Goal: Find specific page/section: Find specific page/section

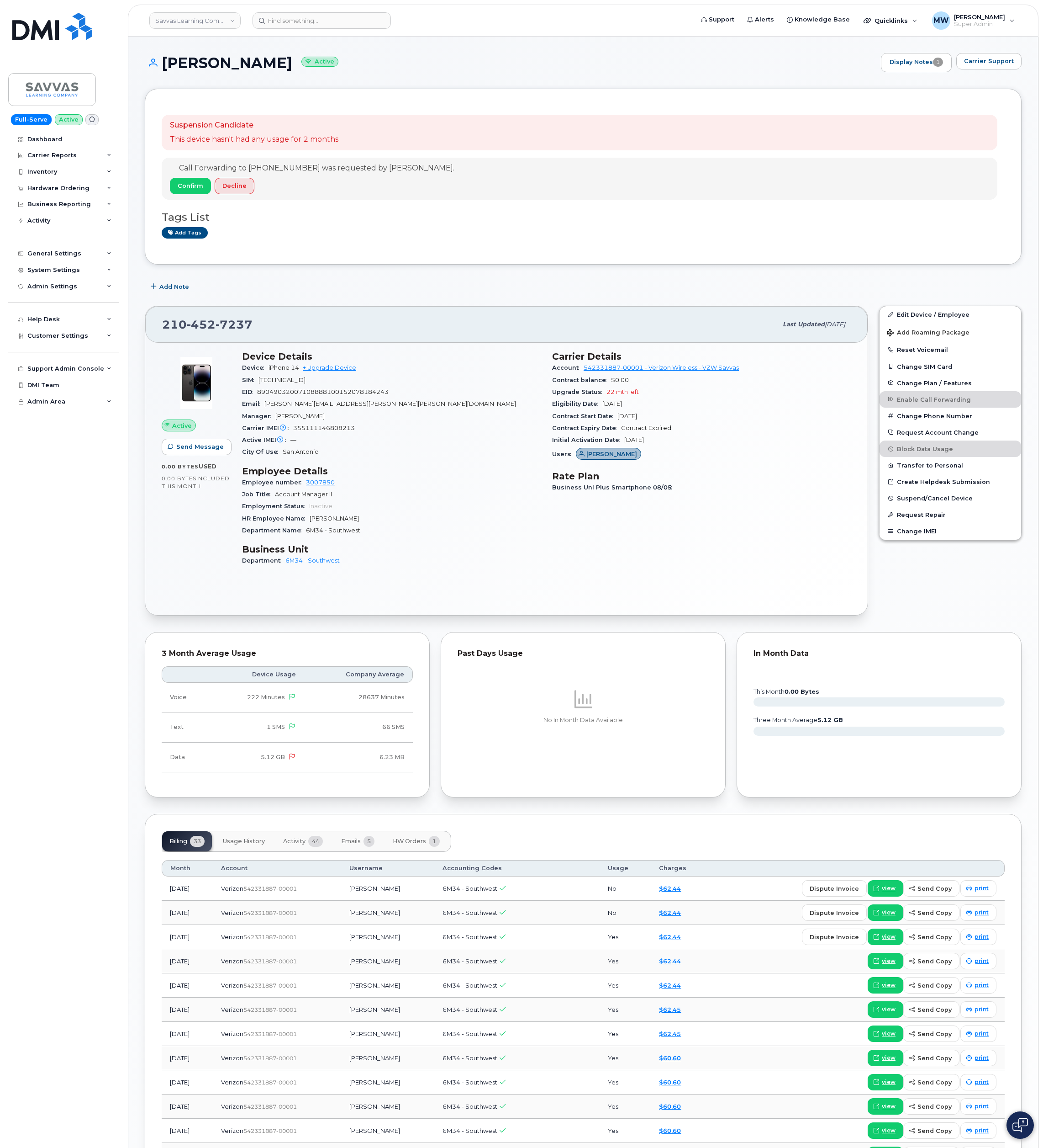
click at [126, 631] on body "Savvas Learning Company LLC Support Alerts Knowledge Base Quicklinks Suspend / …" at bounding box center [521, 830] width 1043 height 1659
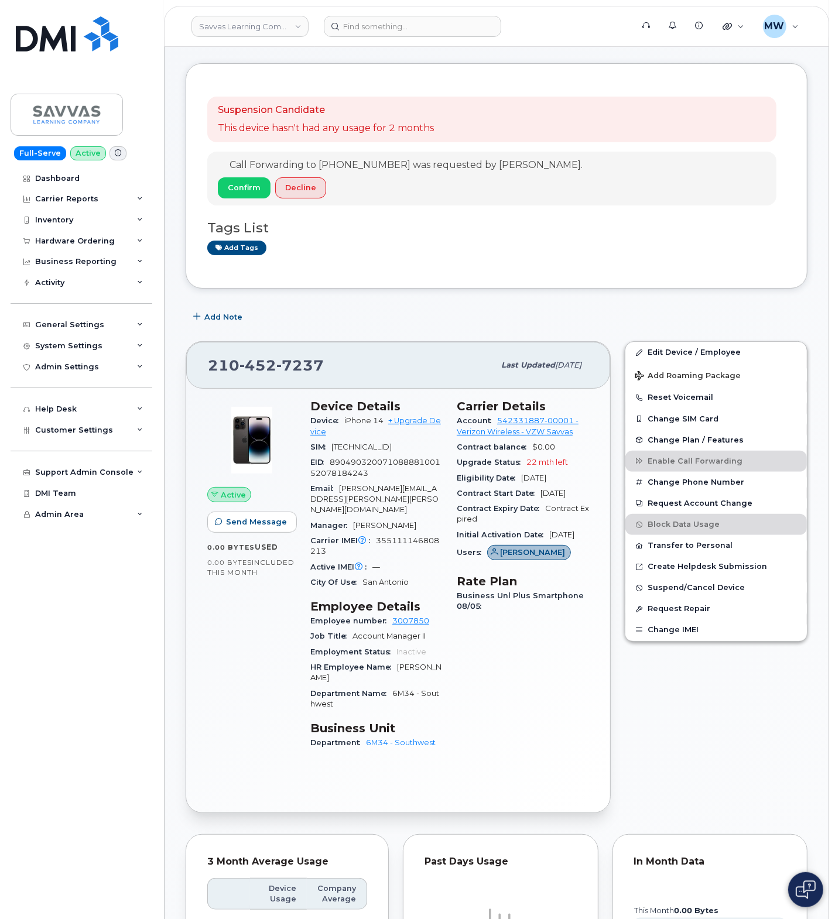
scroll to position [73, 0]
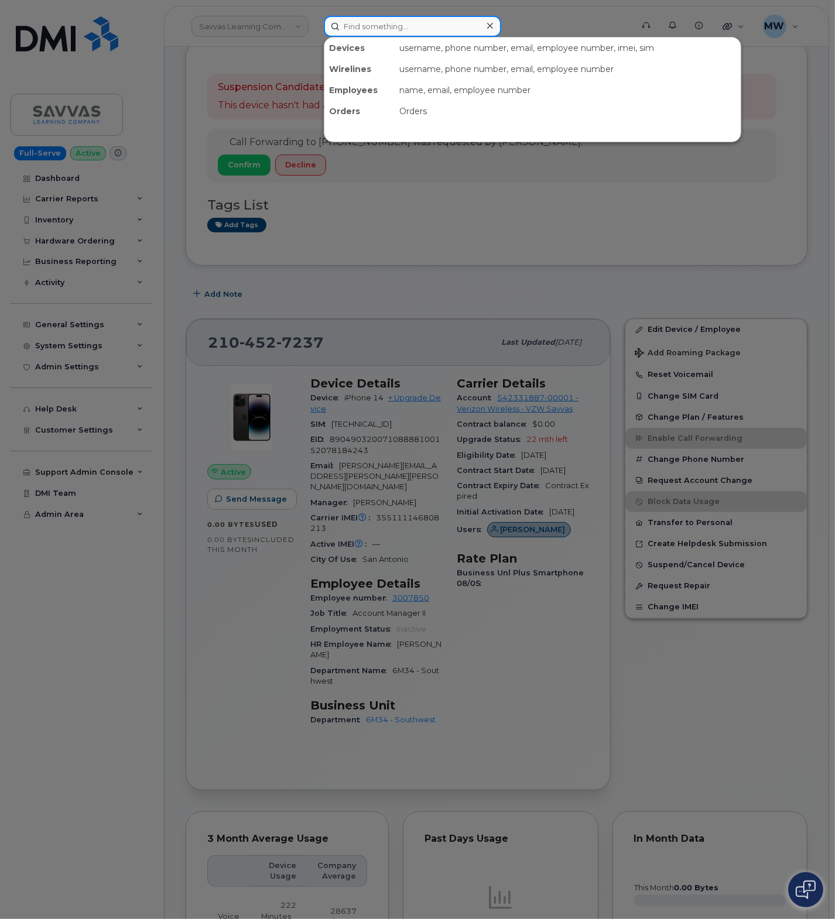
click at [370, 22] on input at bounding box center [412, 26] width 177 height 21
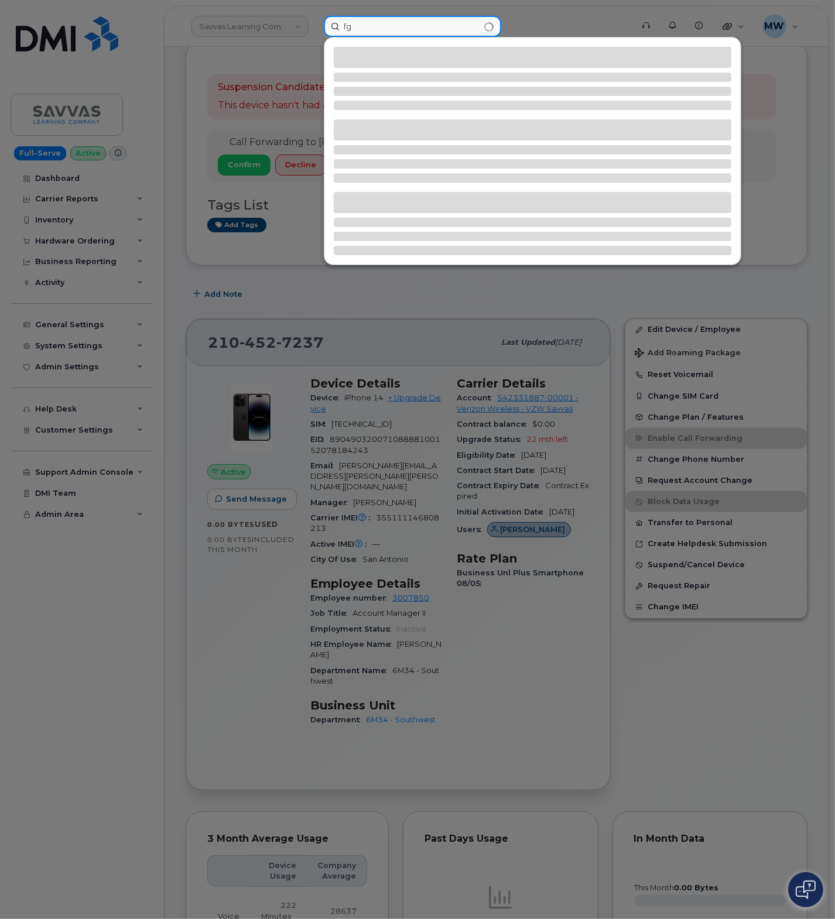
type input "f"
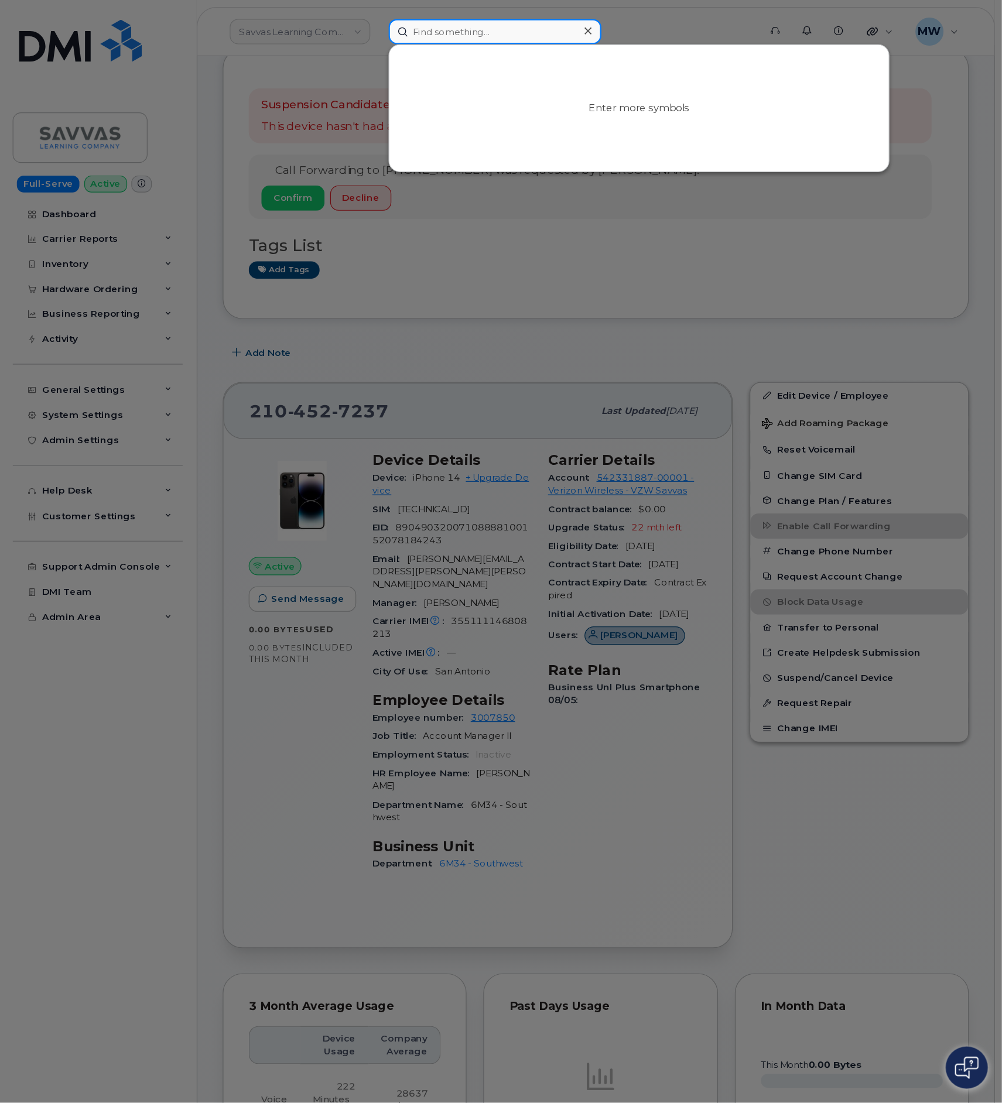
scroll to position [74, 0]
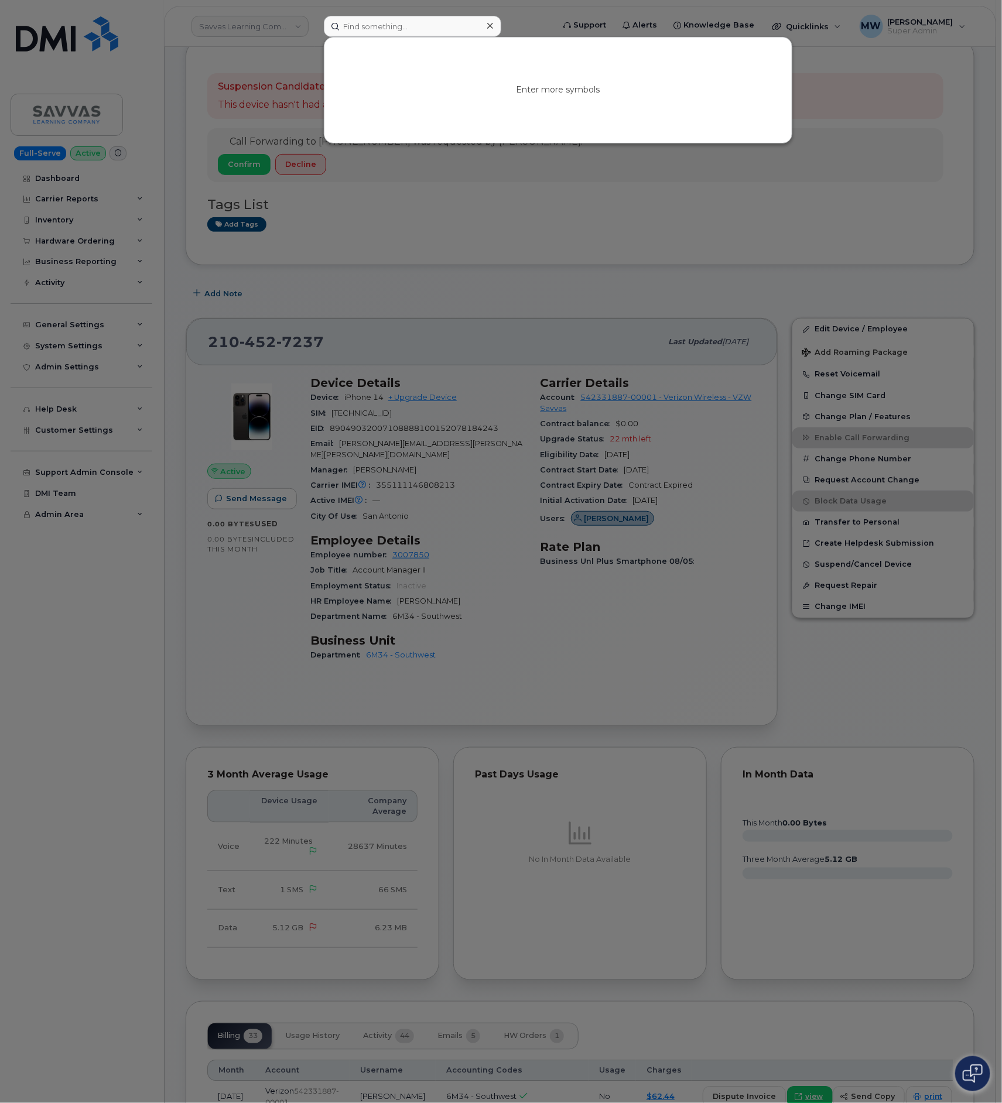
click at [492, 23] on icon at bounding box center [490, 25] width 6 height 9
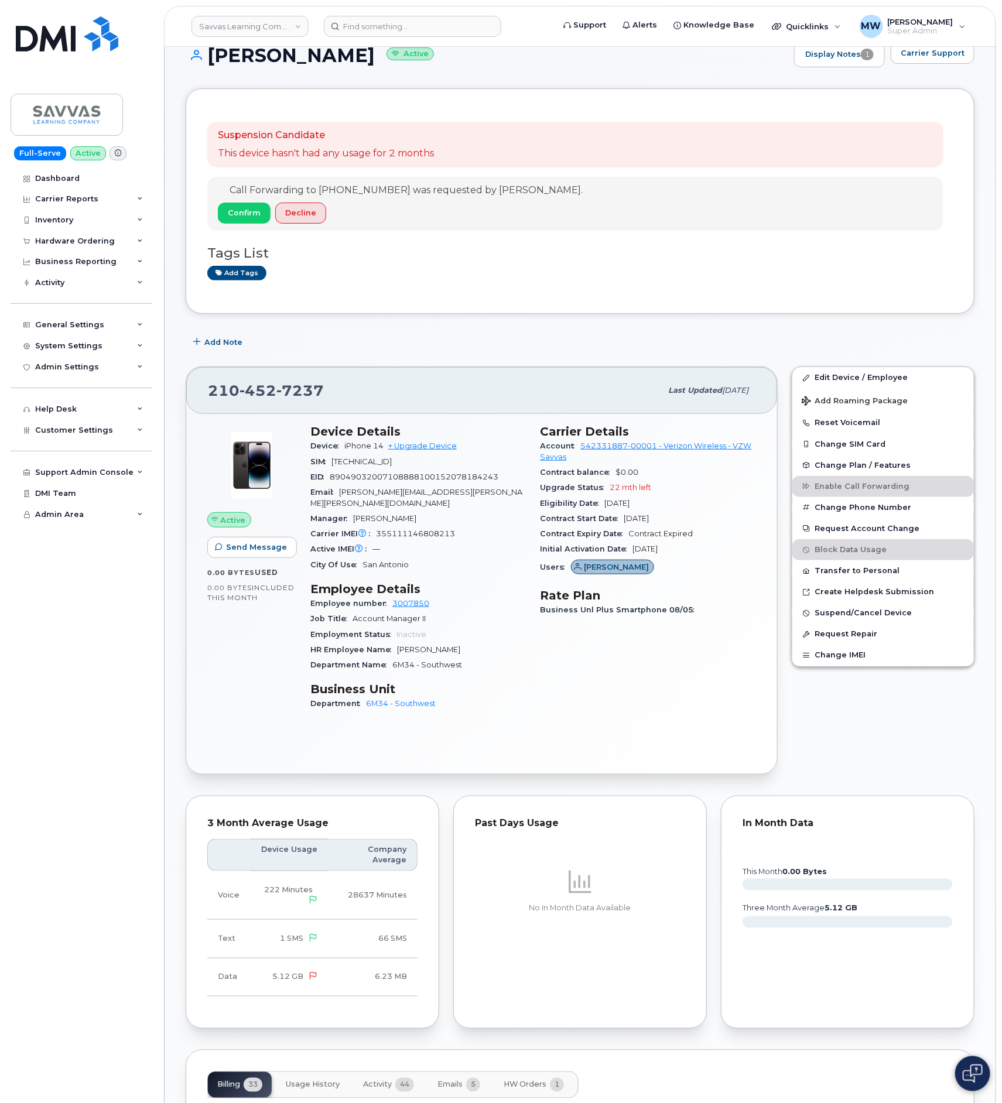
scroll to position [0, 0]
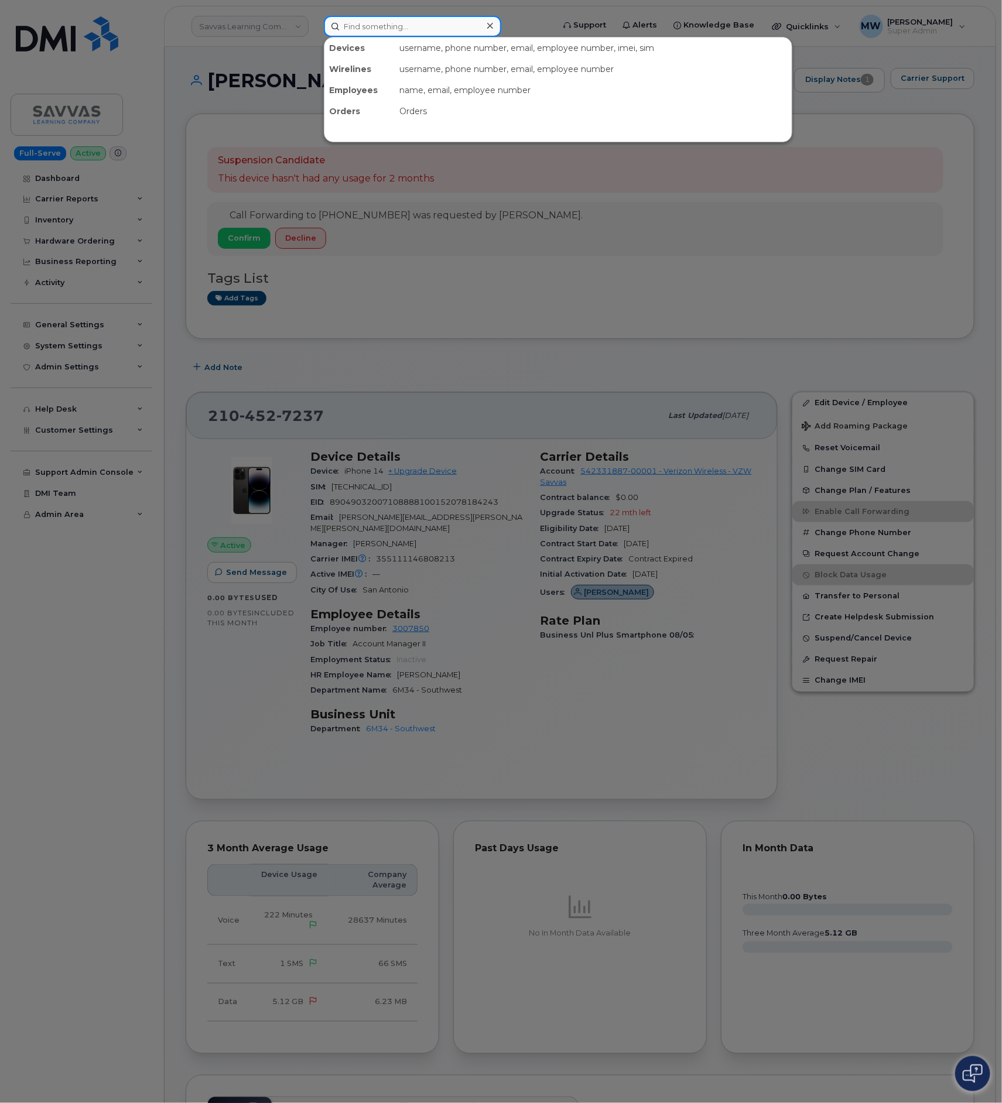
click at [366, 32] on input at bounding box center [412, 26] width 177 height 21
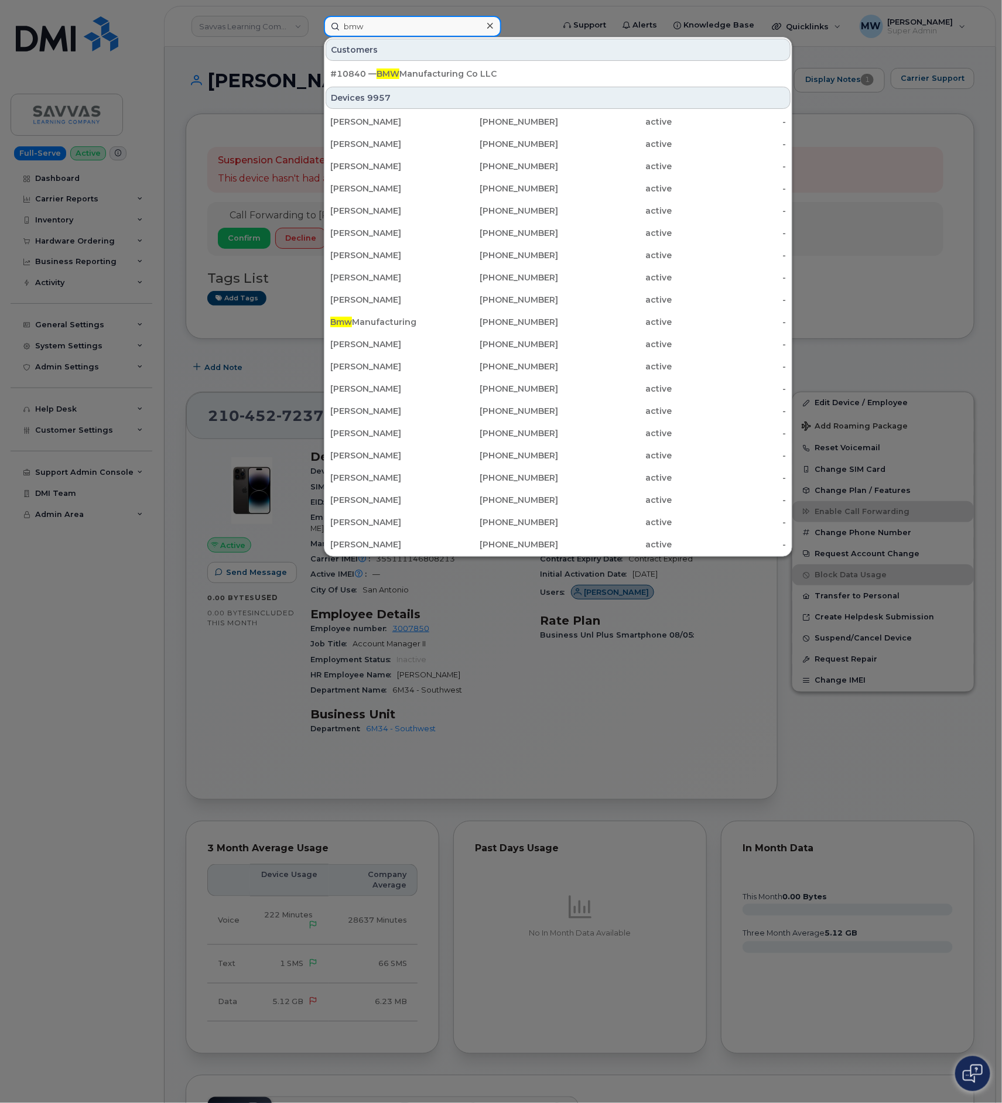
type input "bmw"
click at [494, 80] on div "#10840 — BMW Manufacturing Co LLC" at bounding box center [558, 74] width 456 height 12
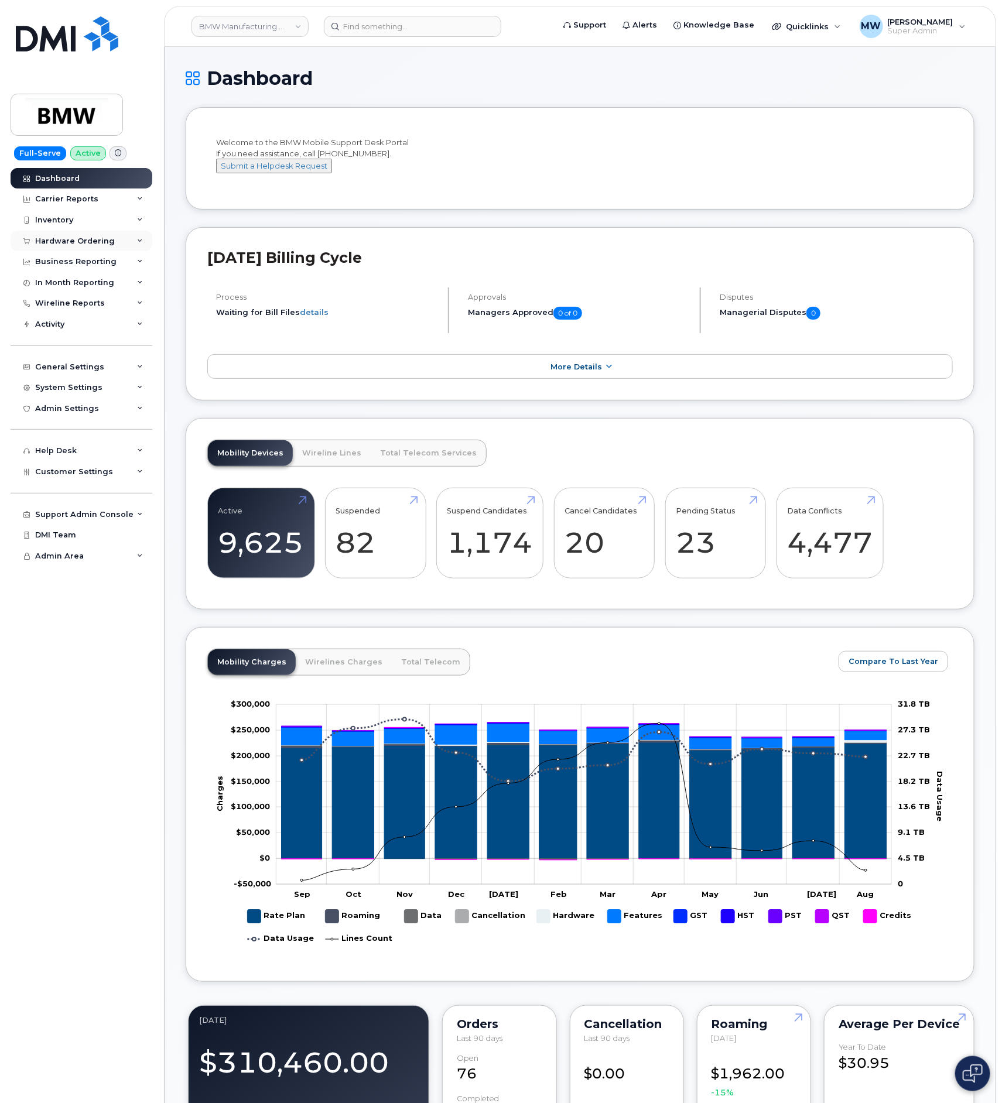
click at [63, 240] on div "Hardware Ordering" at bounding box center [75, 241] width 80 height 9
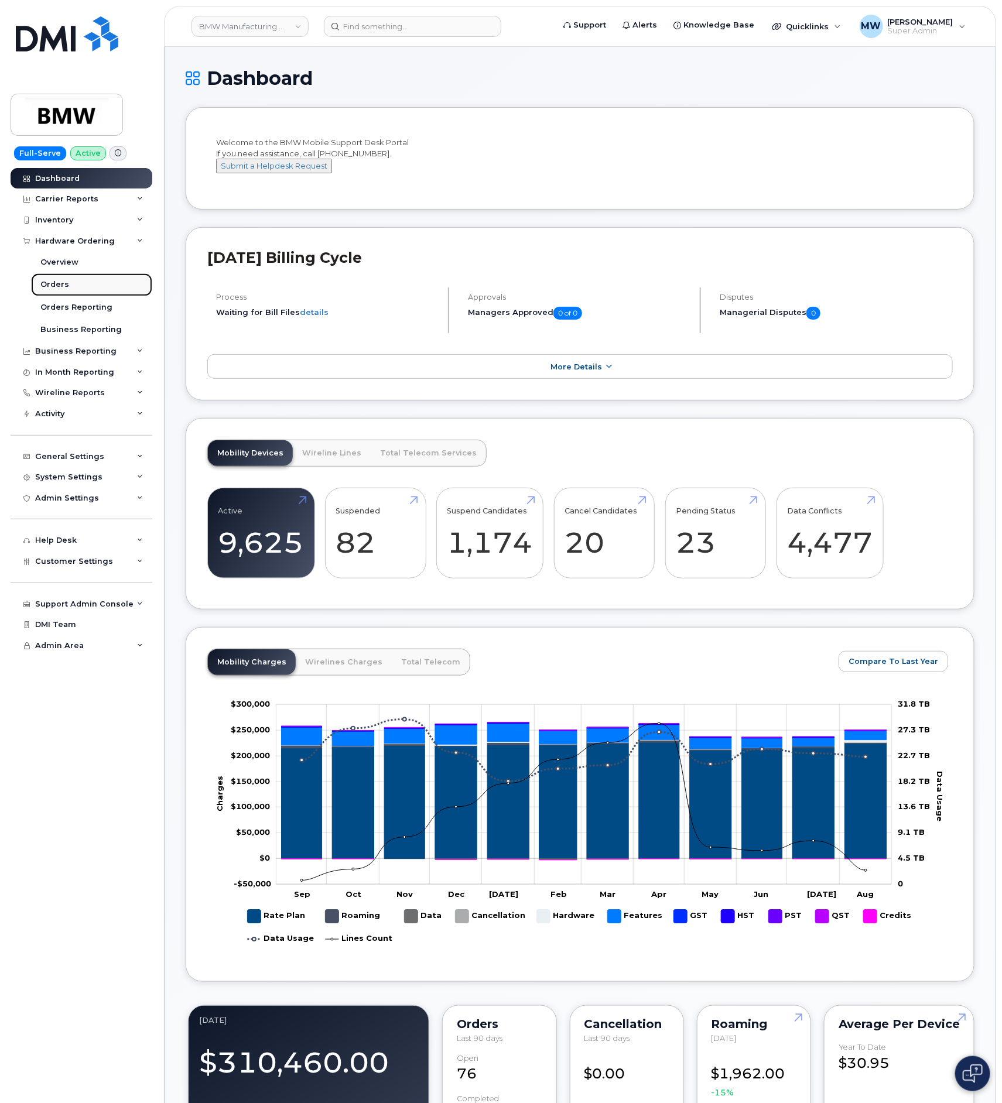
click at [65, 281] on div "Orders" at bounding box center [54, 284] width 29 height 11
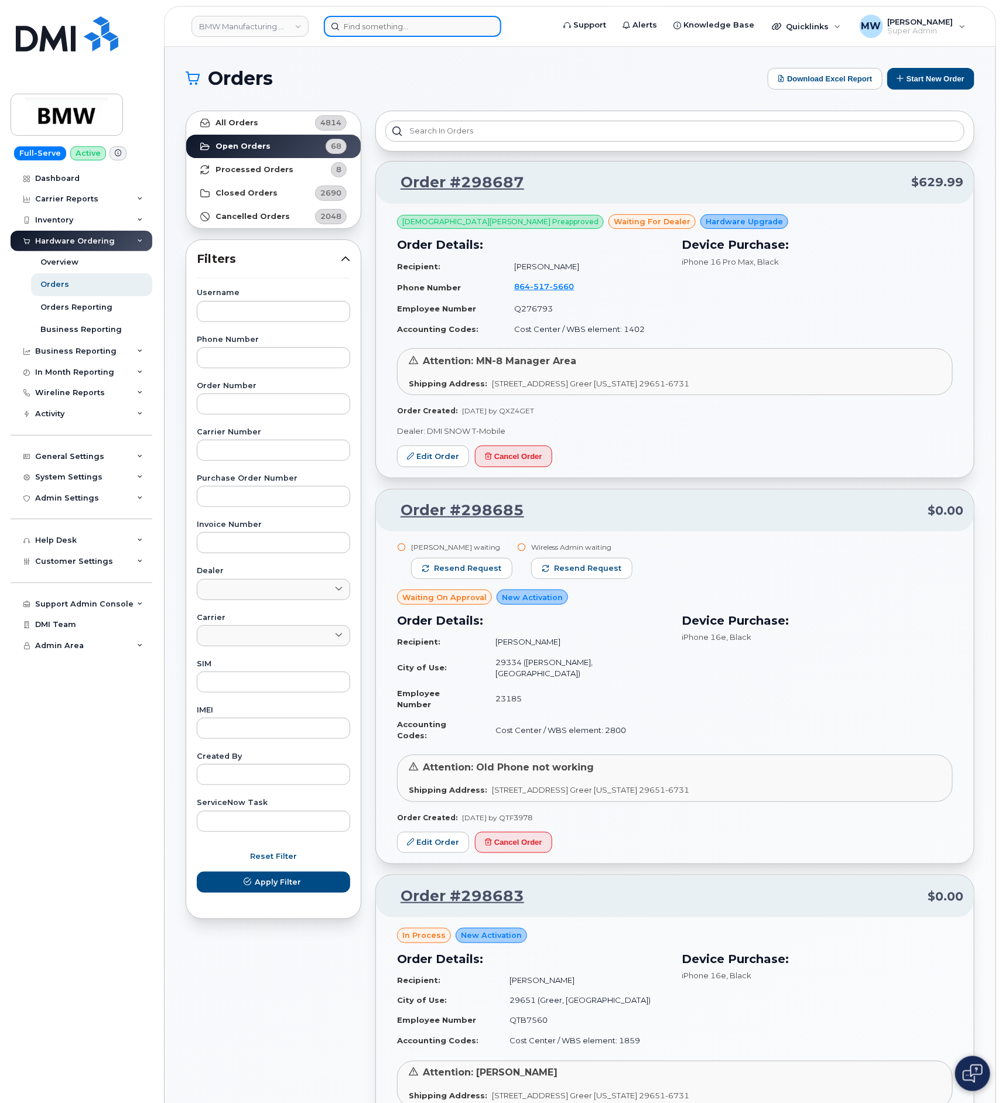
click at [420, 19] on input at bounding box center [412, 26] width 177 height 21
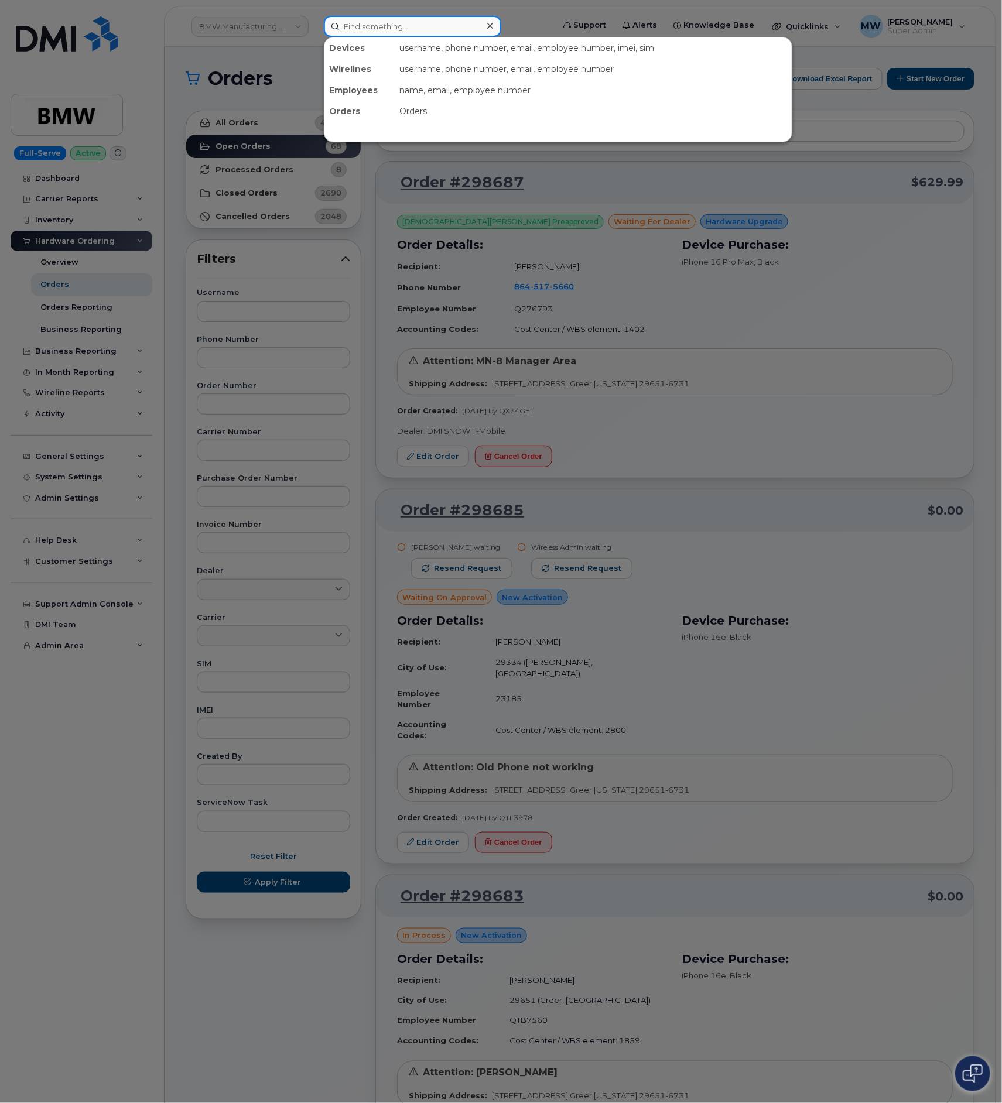
paste input "301-440-6763"
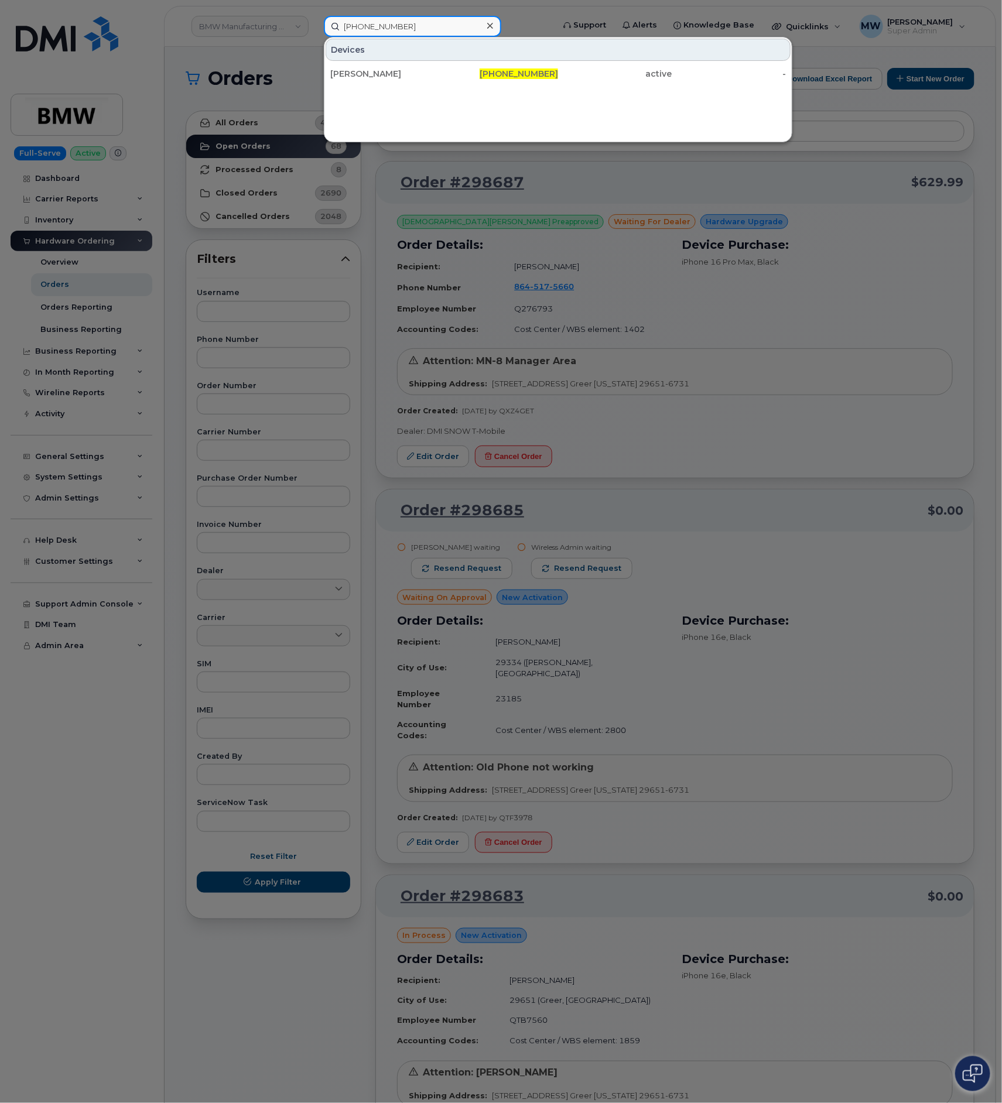
type input "301-440-6763"
click at [453, 90] on div "Devices JOHN E RAIDT JR 301-440-6763 active -" at bounding box center [558, 89] width 468 height 105
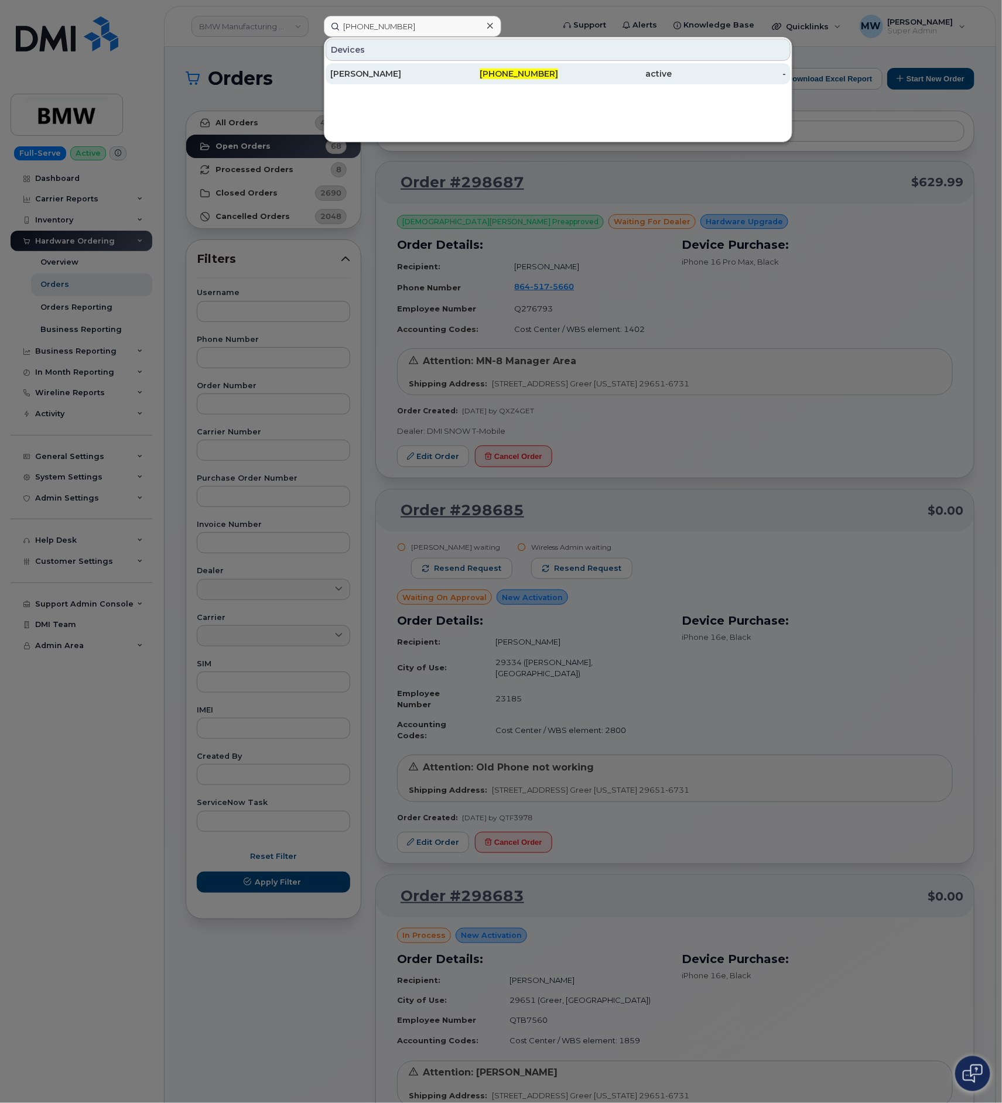
click at [558, 81] on div "301-440-6763" at bounding box center [615, 73] width 114 height 21
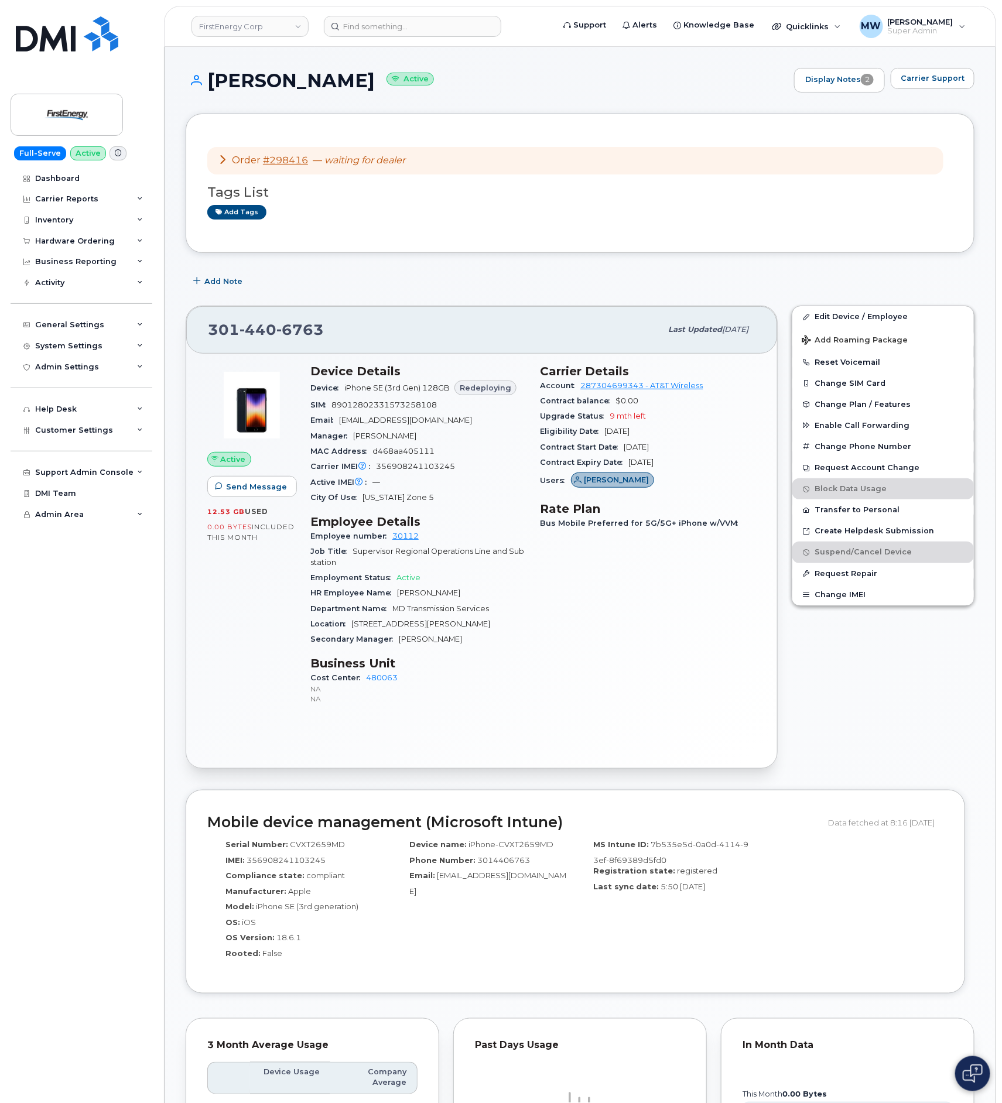
drag, startPoint x: 398, startPoint y: 642, endPoint x: 471, endPoint y: 643, distance: 73.2
click at [471, 643] on div "Secondary Manager James W Painter" at bounding box center [418, 639] width 216 height 15
click at [592, 723] on div "Carrier Details Account 287304699343 - AT&T Wireless Contract balance $0.00 Upg…" at bounding box center [648, 539] width 230 height 365
drag, startPoint x: 424, startPoint y: 436, endPoint x: 352, endPoint y: 438, distance: 72.0
click at [352, 438] on div "Manager Andrew D Emlet" at bounding box center [418, 436] width 216 height 15
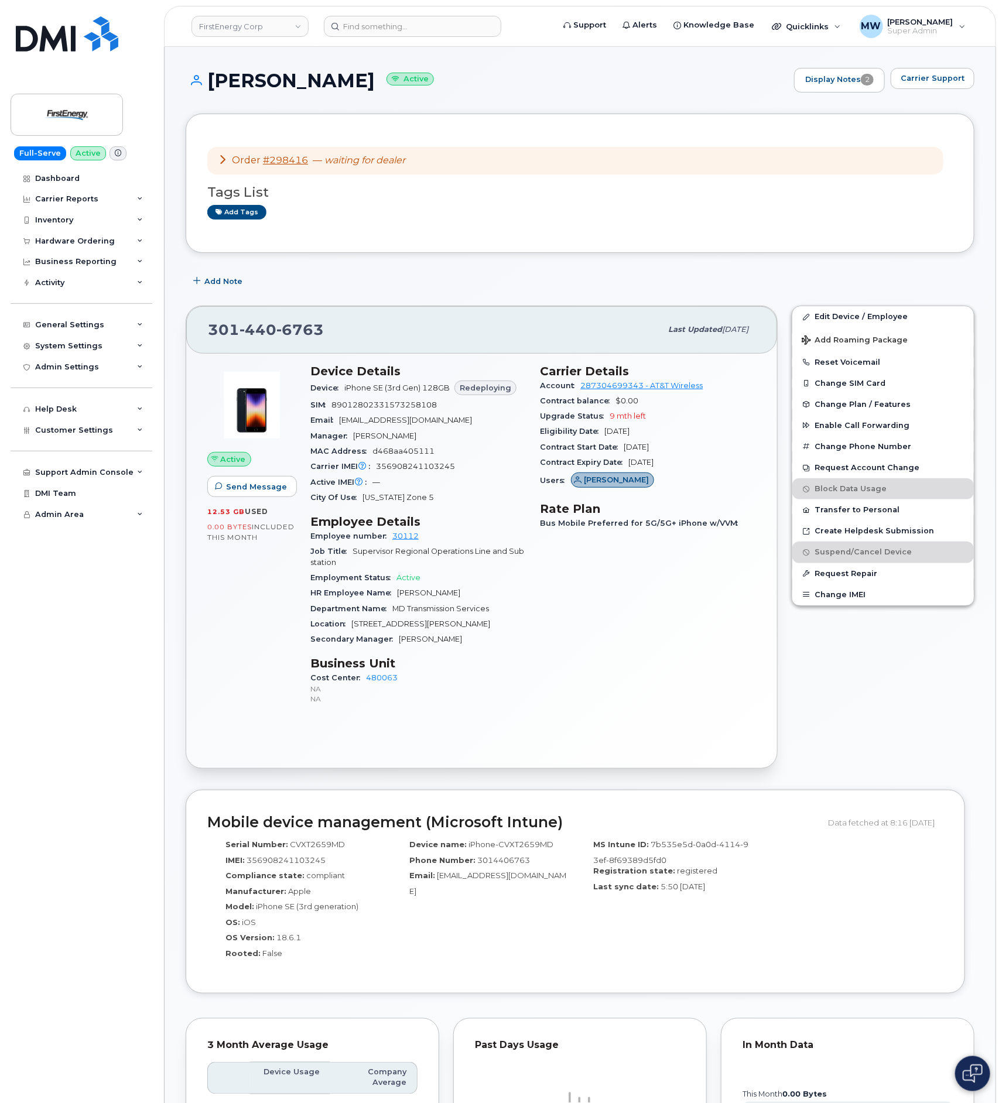
click at [648, 741] on div "Active Send Message 12.53 GB  used 0.00 Bytes  included this month Device Detai…" at bounding box center [481, 561] width 591 height 415
drag, startPoint x: 418, startPoint y: 438, endPoint x: 355, endPoint y: 437, distance: 62.7
click at [355, 437] on div "Manager Andrew D Emlet" at bounding box center [418, 436] width 216 height 15
copy span "Andrew D Emlet"
drag, startPoint x: 471, startPoint y: 642, endPoint x: 397, endPoint y: 642, distance: 73.8
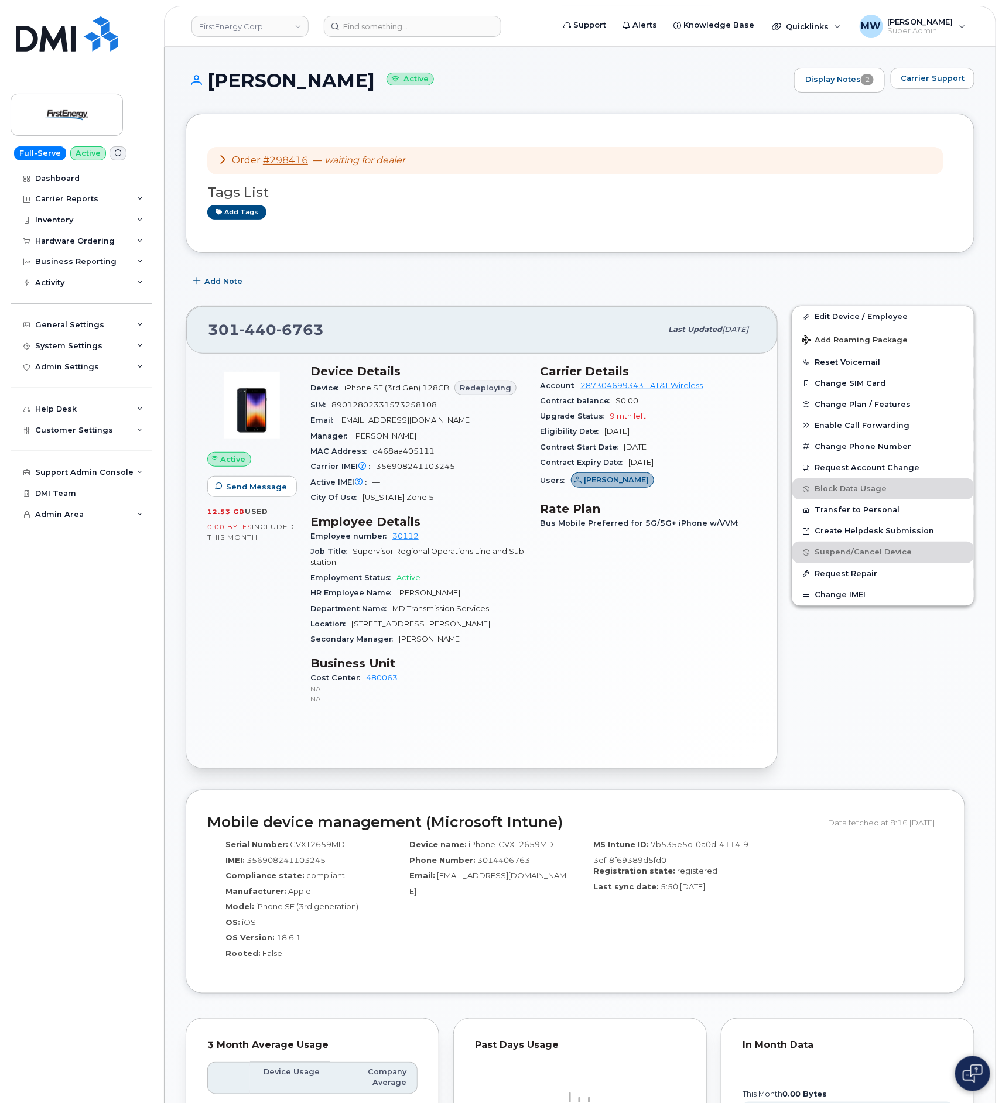
click at [397, 642] on div "Secondary Manager James W Painter" at bounding box center [418, 639] width 216 height 15
copy span "James W Painter"
click at [461, 505] on div "City Of Use Washington Zone 5" at bounding box center [418, 497] width 216 height 15
drag, startPoint x: 456, startPoint y: 434, endPoint x: 354, endPoint y: 440, distance: 102.1
click at [354, 440] on div "Manager Andrew D Emlet" at bounding box center [418, 436] width 216 height 15
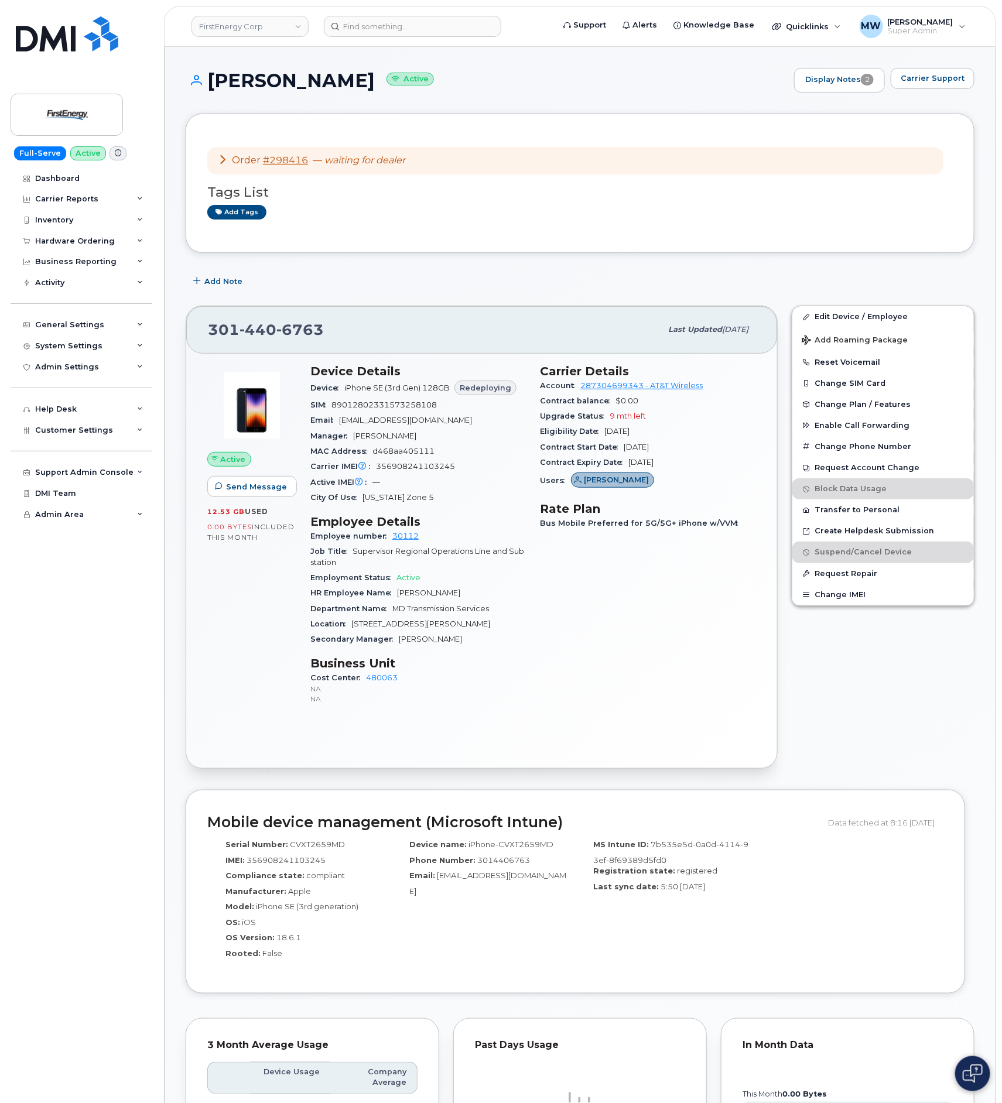
copy span "Andrew D Emlet"
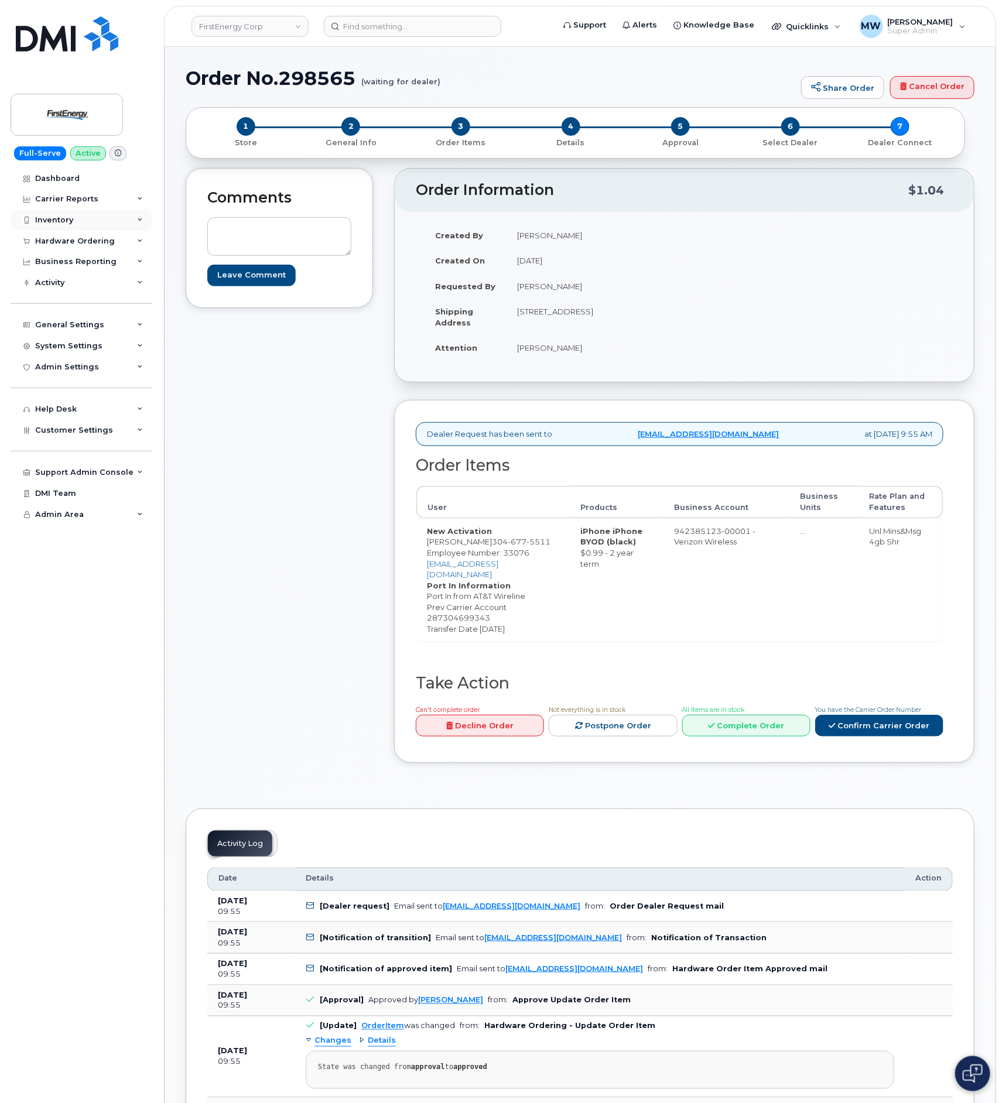
click at [61, 230] on div "Inventory" at bounding box center [82, 220] width 142 height 21
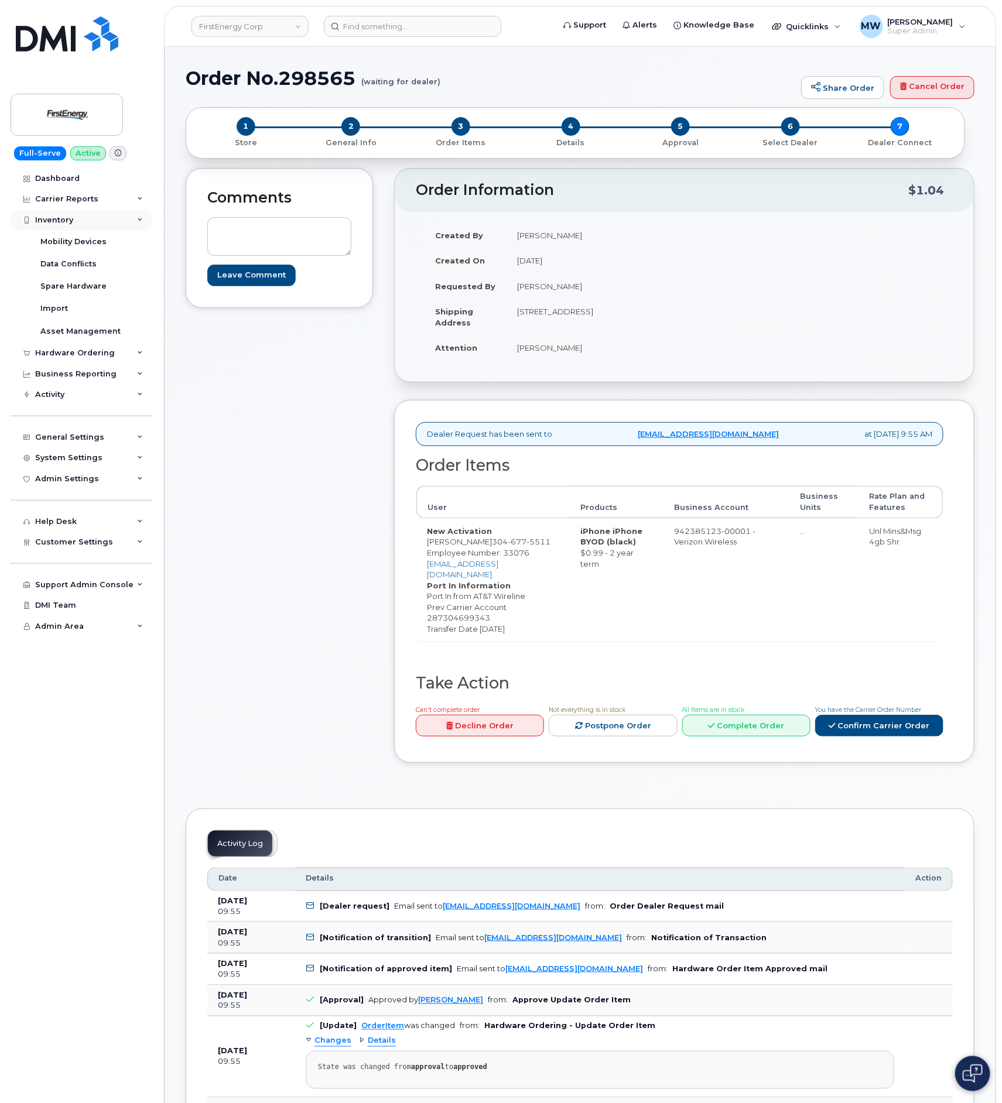
click at [58, 225] on div "Inventory" at bounding box center [82, 220] width 142 height 21
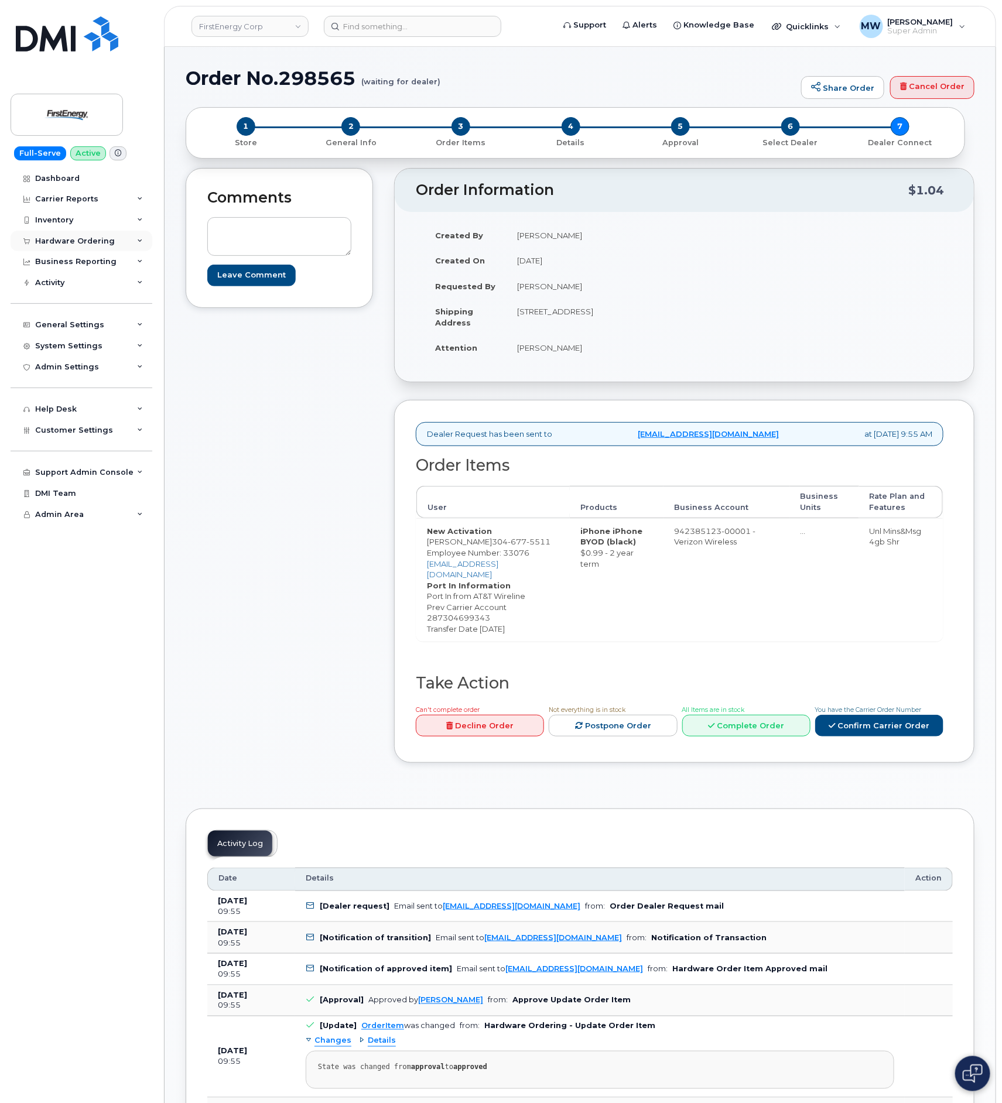
click at [67, 244] on div "Hardware Ordering" at bounding box center [75, 241] width 80 height 9
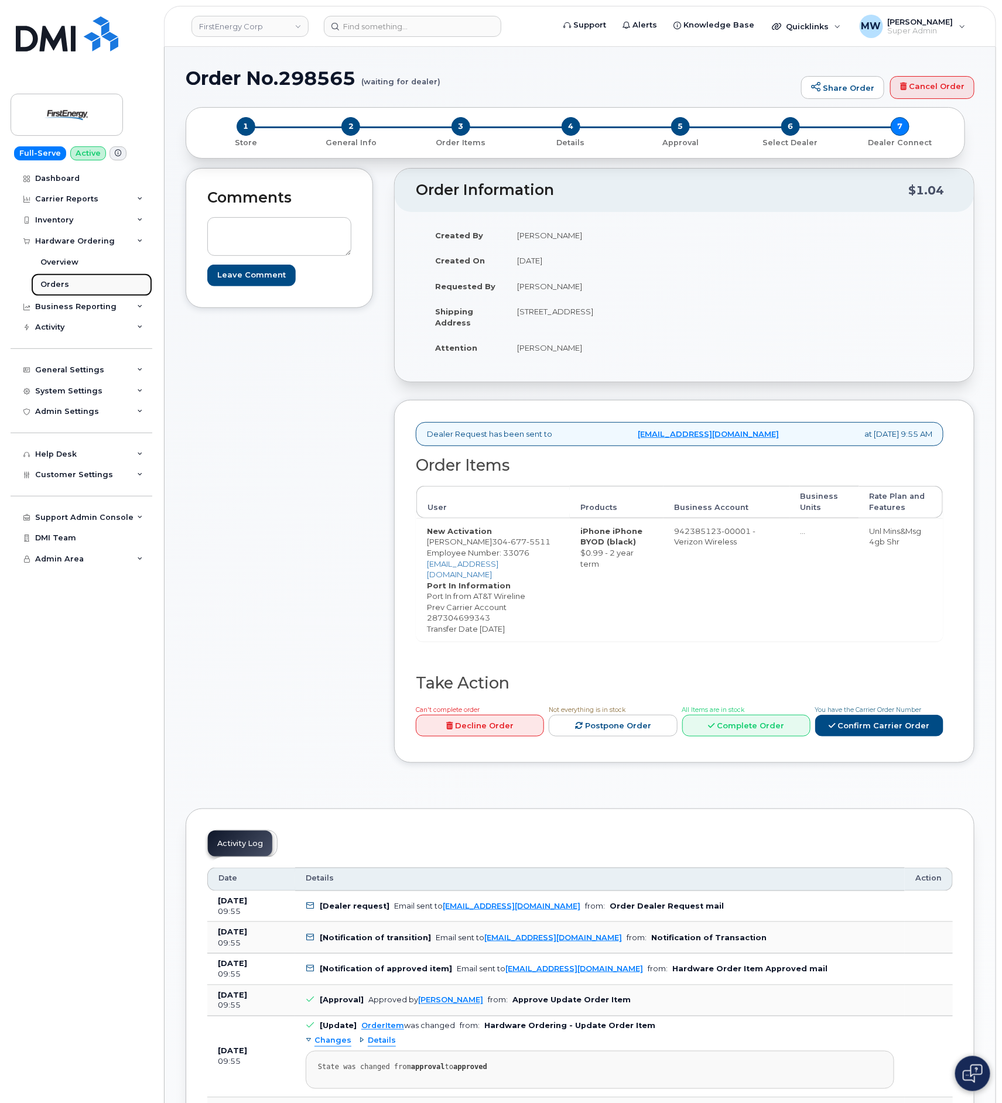
click at [65, 280] on div "Orders" at bounding box center [54, 284] width 29 height 11
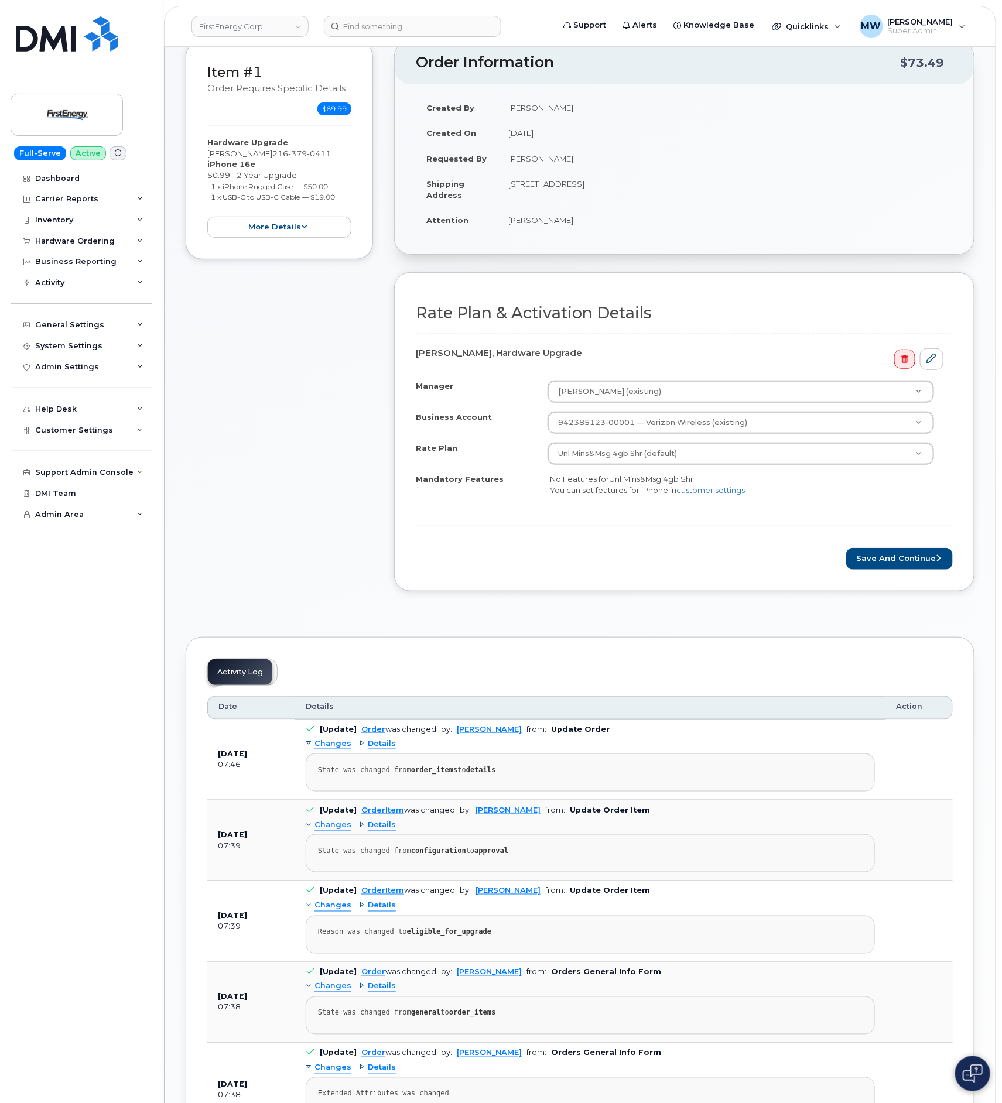
scroll to position [176, 0]
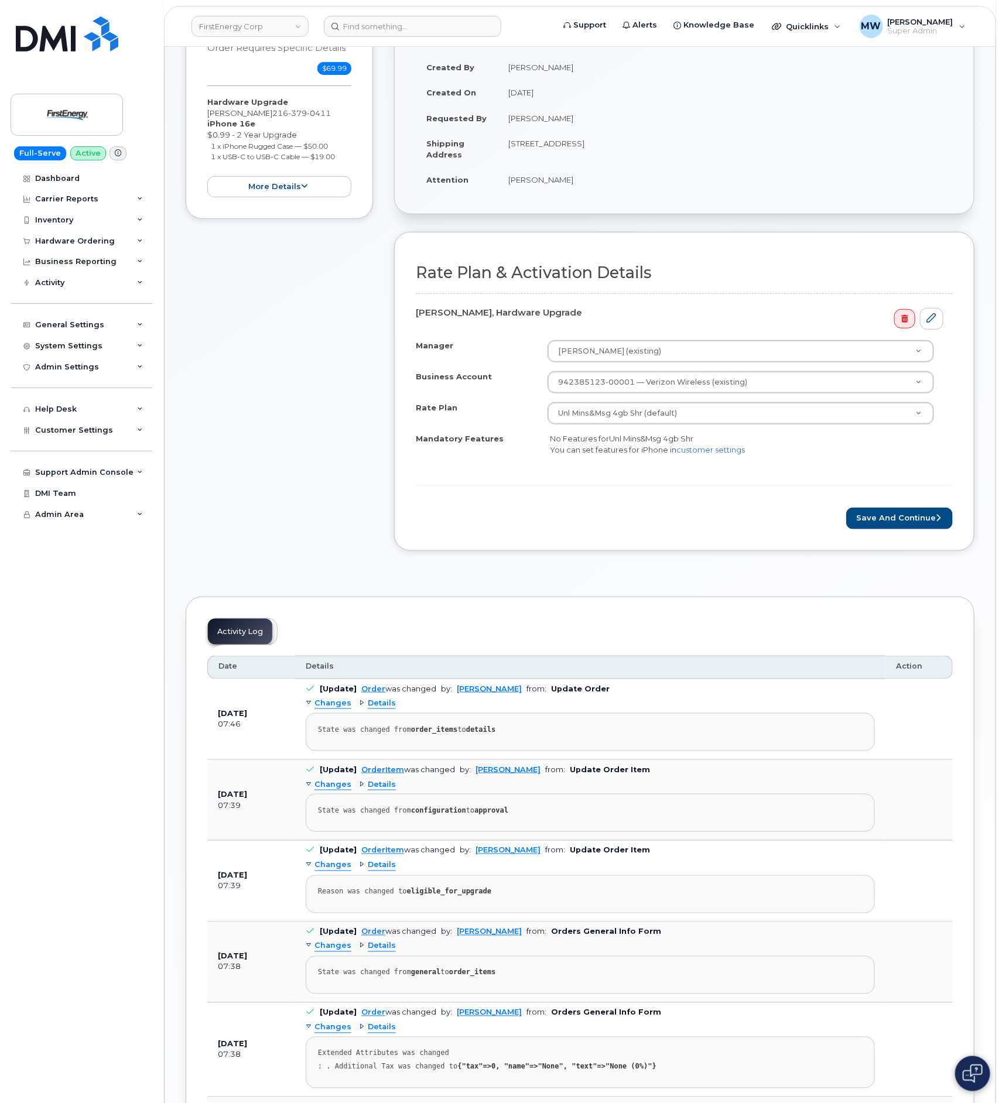
click at [888, 482] on form "Rate Plan & Activation Details [PERSON_NAME], Hardware Upgrade Manager [PERSON_…" at bounding box center [684, 396] width 537 height 265
click at [898, 519] on button "Save and Continue" at bounding box center [899, 519] width 107 height 22
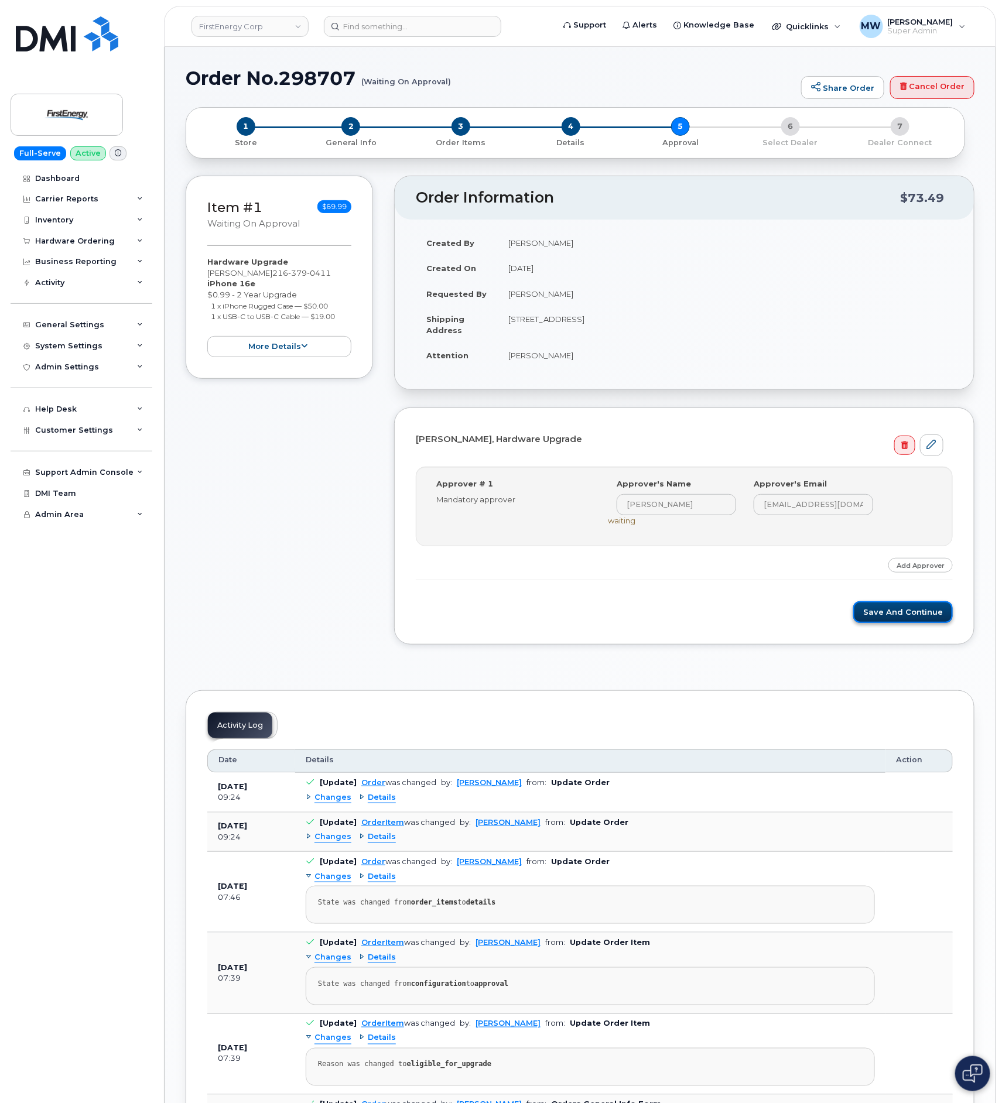
click at [906, 622] on button "Save and Continue" at bounding box center [903, 612] width 100 height 22
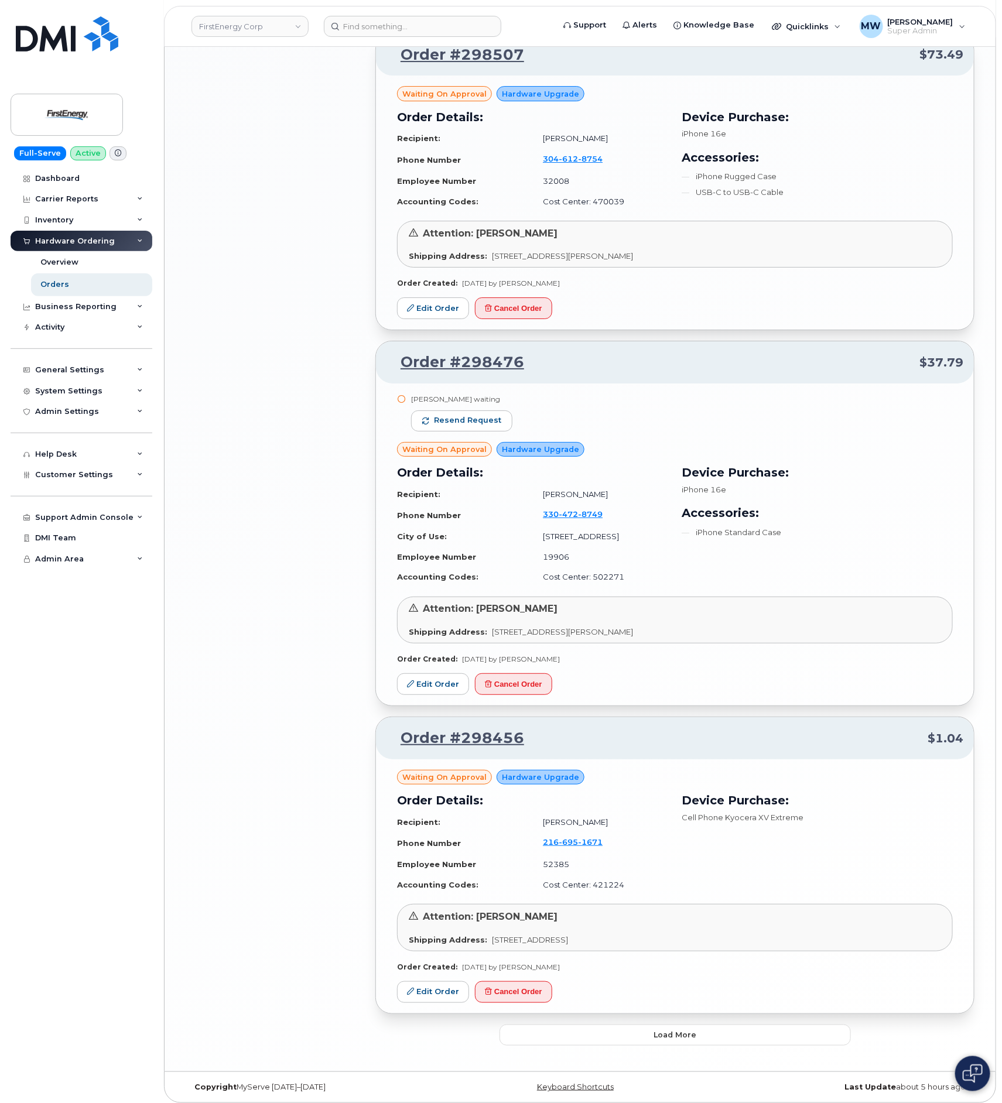
scroll to position [1819, 0]
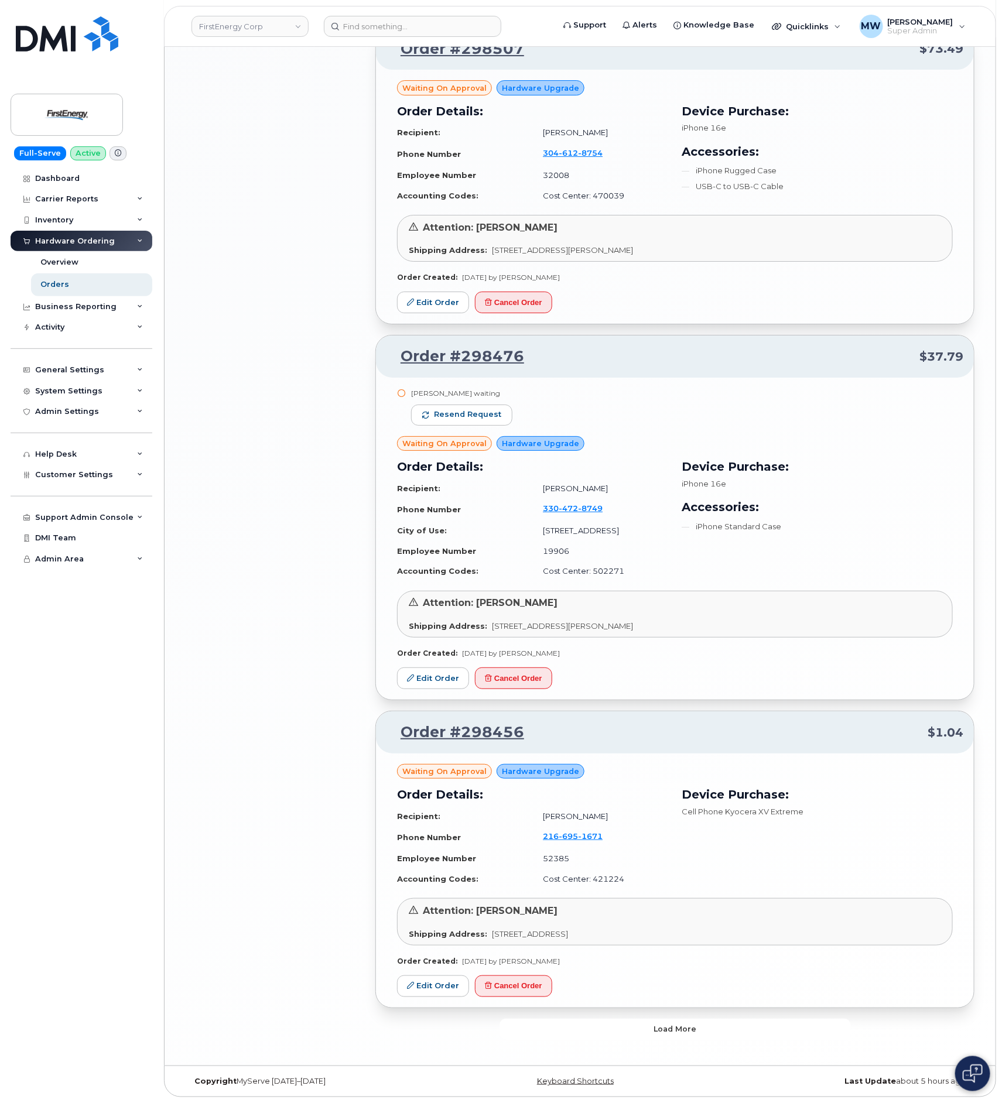
drag, startPoint x: 731, startPoint y: 1015, endPoint x: 723, endPoint y: 996, distance: 21.2
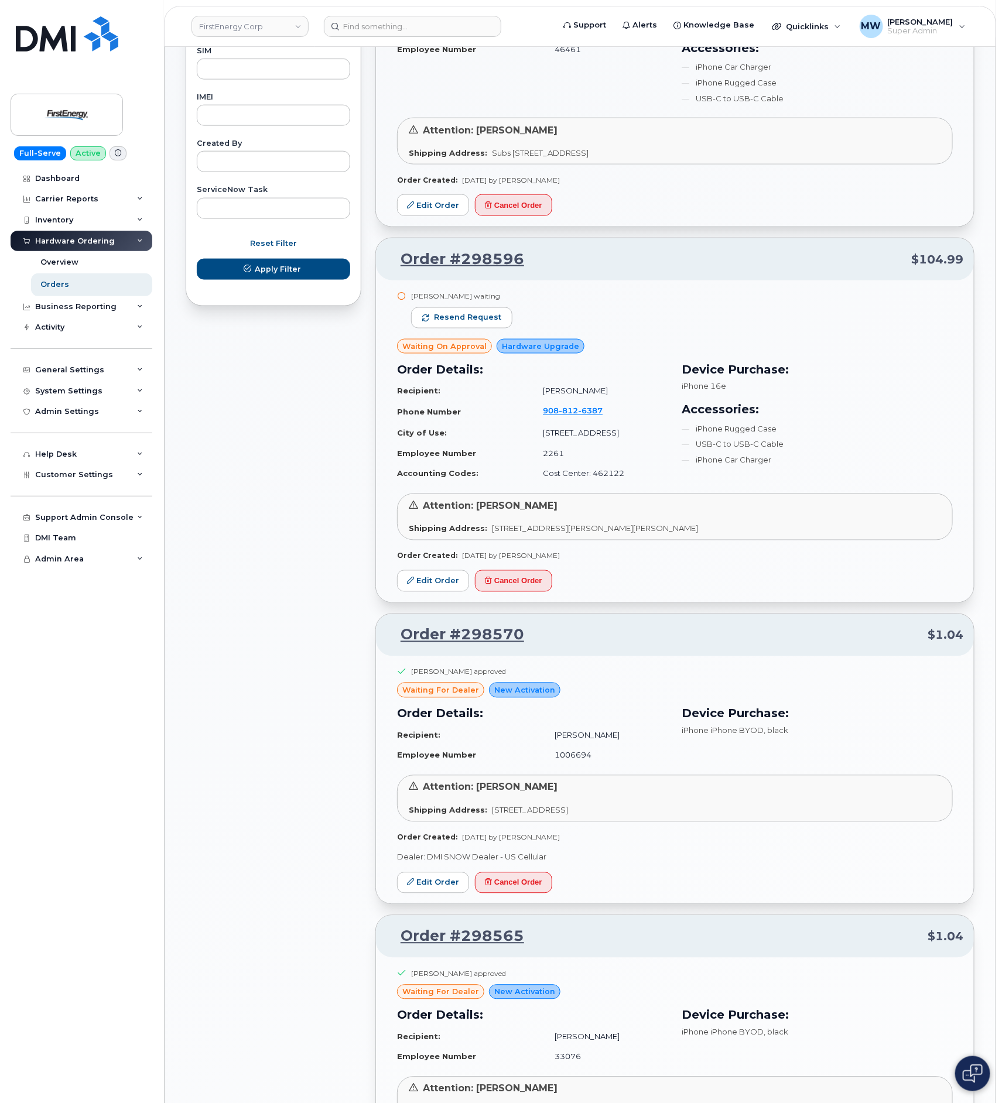
scroll to position [501, 0]
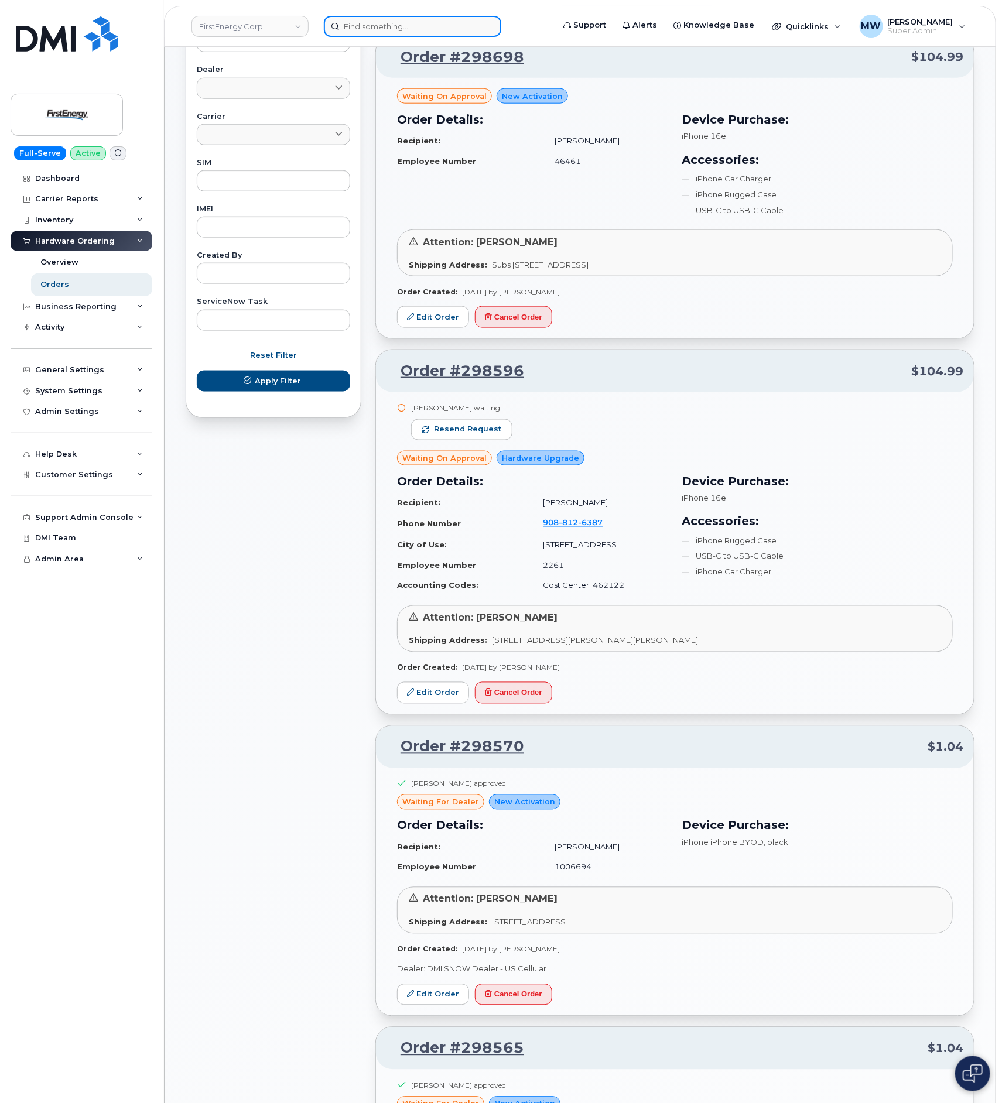
click at [427, 23] on input at bounding box center [412, 26] width 177 height 21
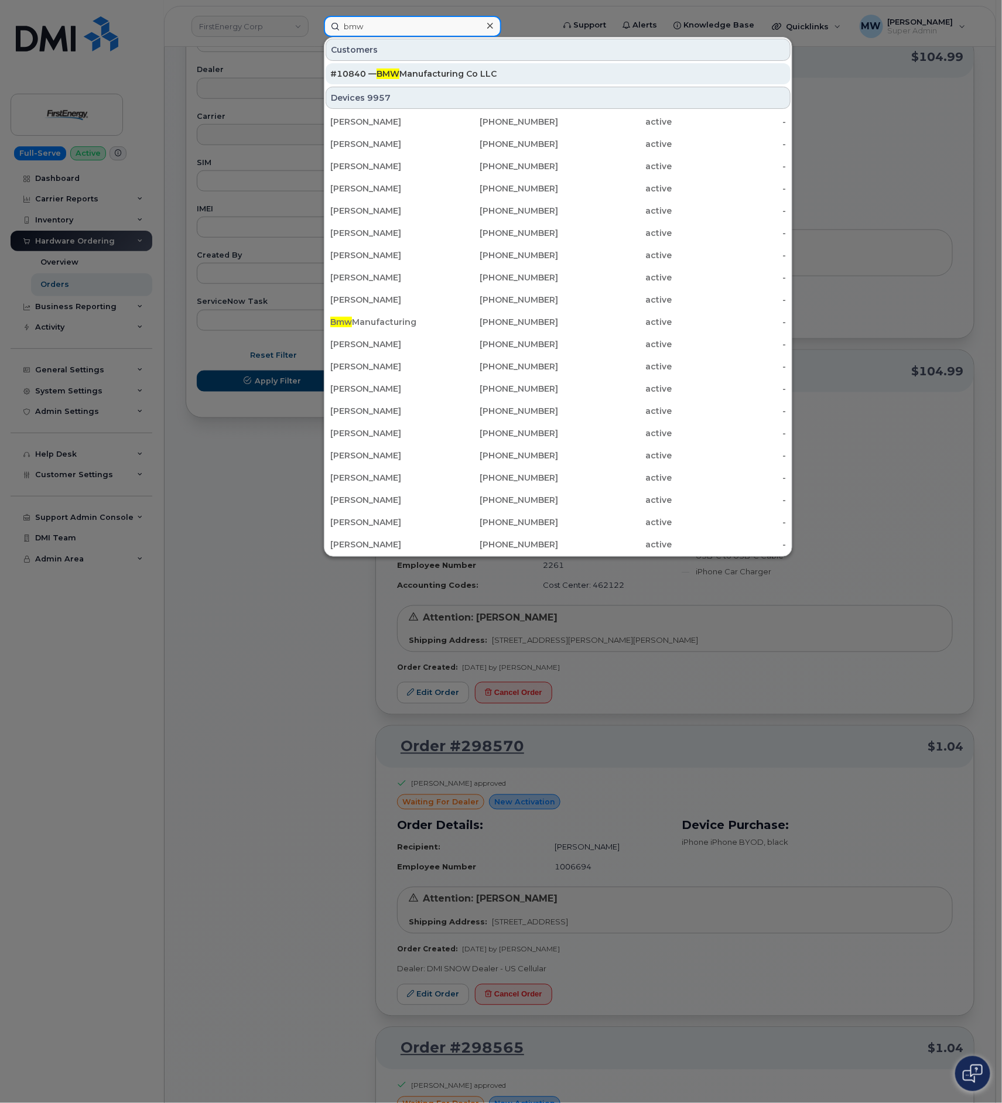
type input "bmw"
click at [373, 69] on div "#10840 — BMW Manufacturing Co LLC" at bounding box center [558, 73] width 456 height 21
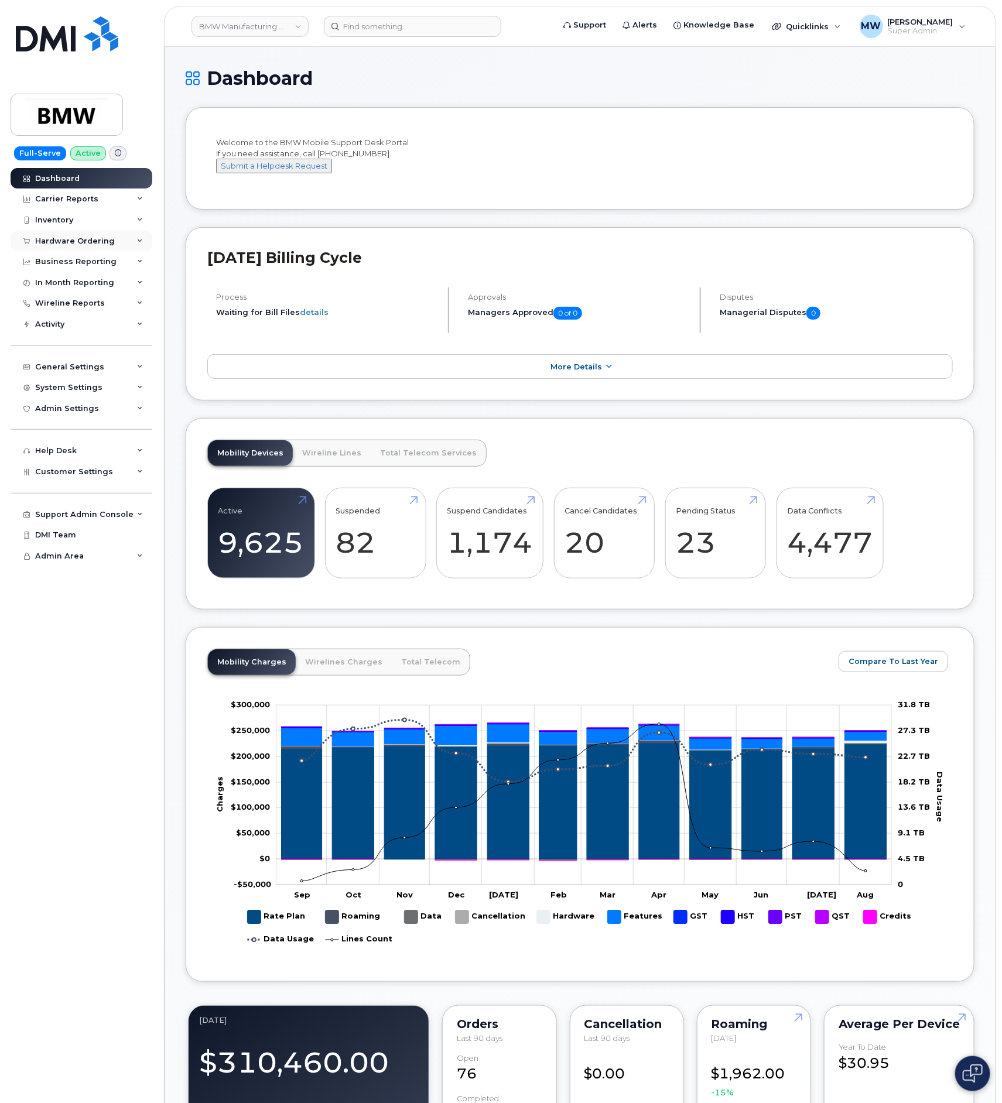
click at [67, 239] on div "Hardware Ordering" at bounding box center [75, 241] width 80 height 9
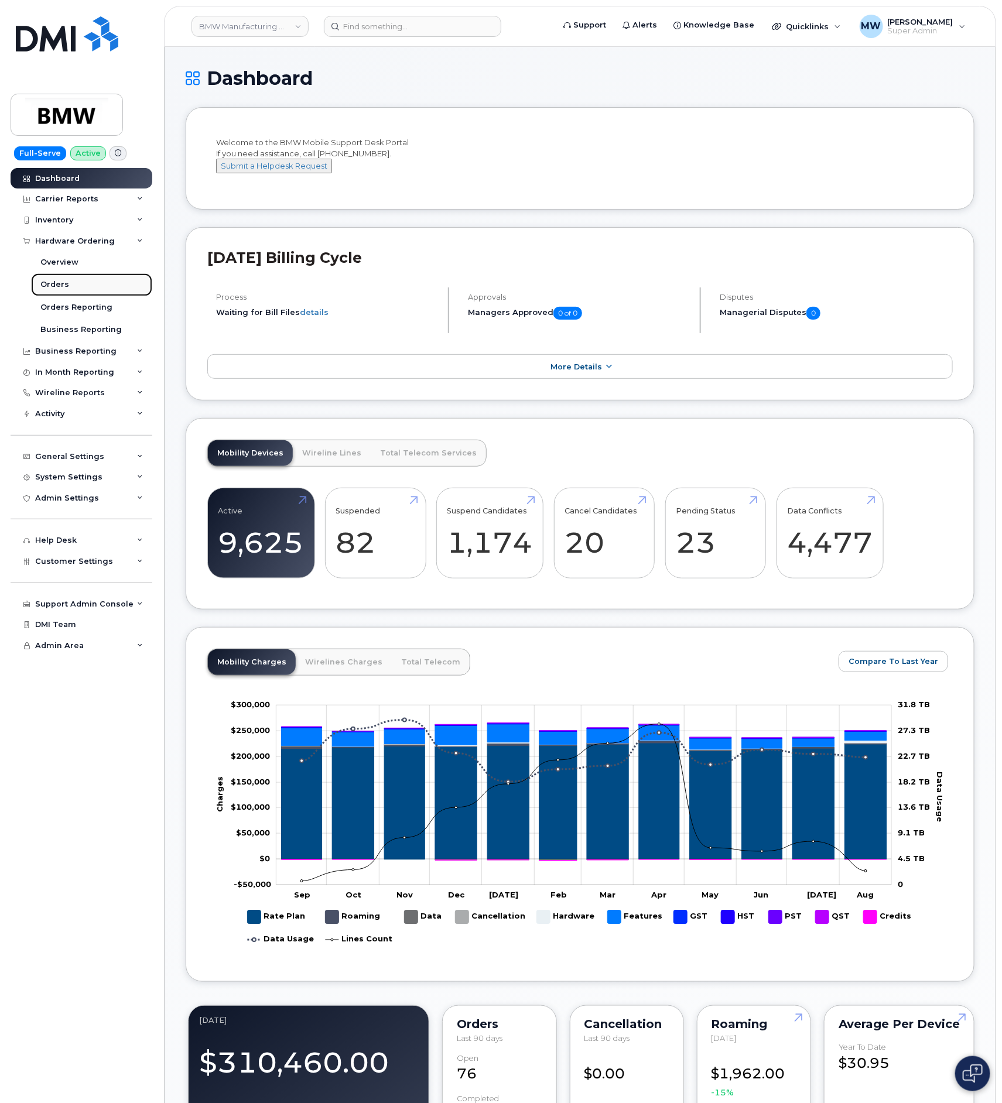
click at [66, 288] on div "Orders" at bounding box center [54, 284] width 29 height 11
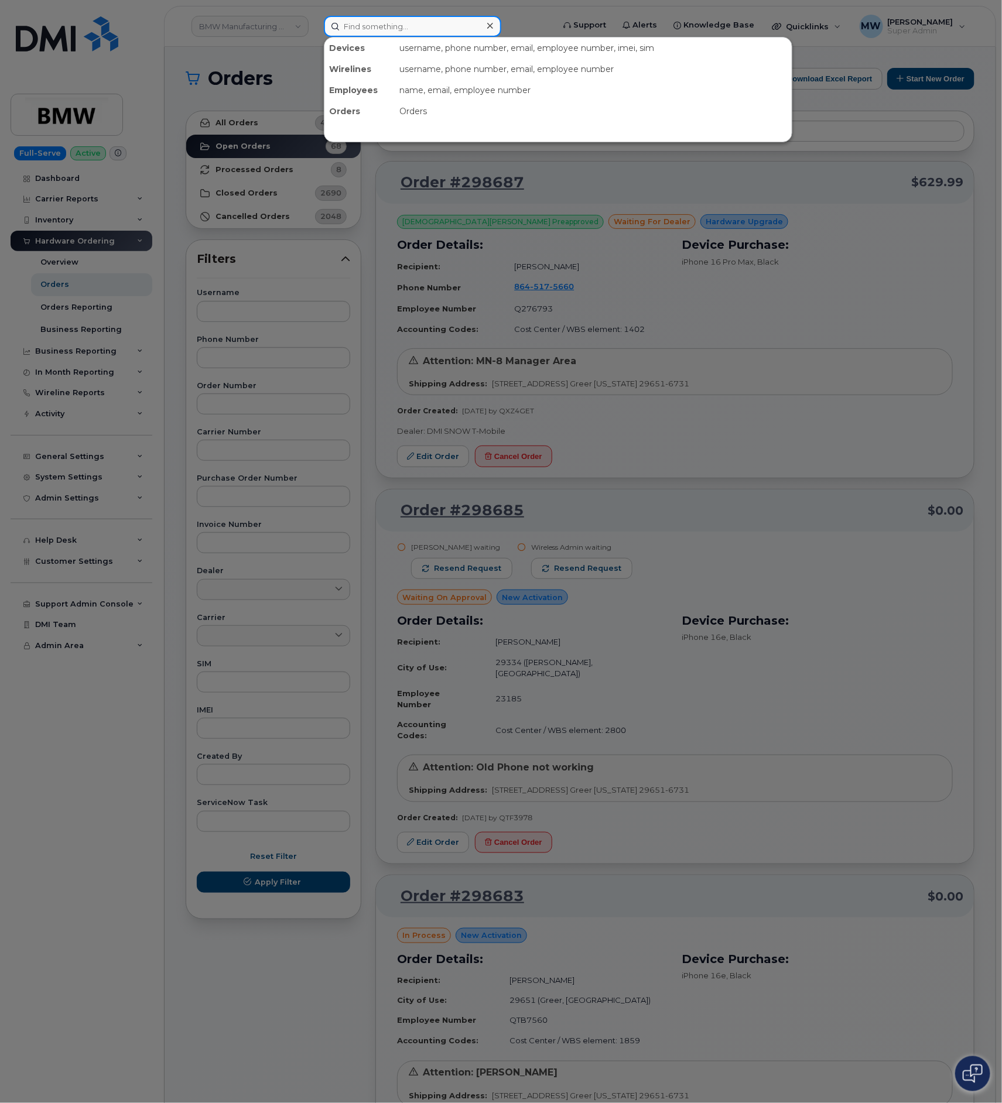
click at [385, 35] on input at bounding box center [412, 26] width 177 height 21
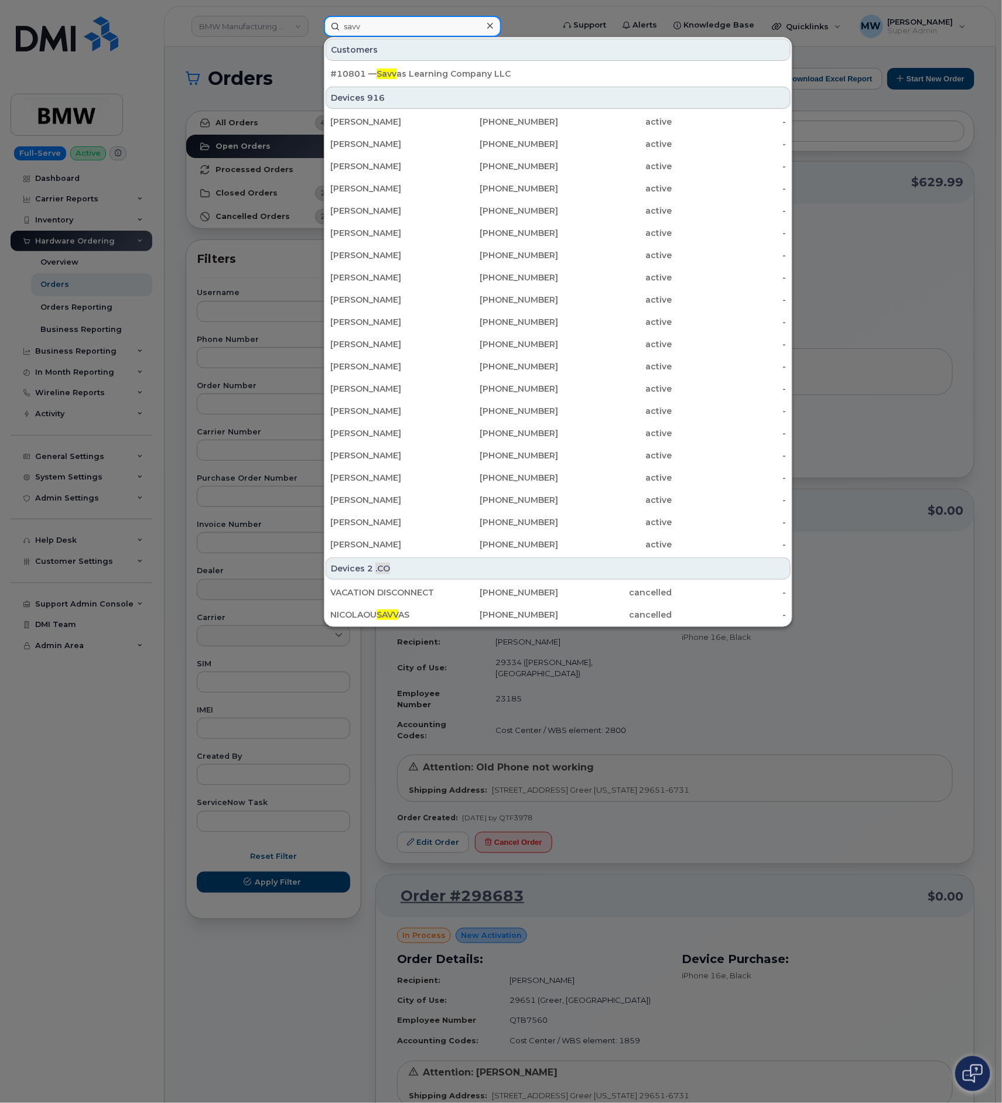
type input "savv"
click at [413, 85] on div "#10801 — Savv as Learning Company LLC" at bounding box center [557, 73] width 467 height 23
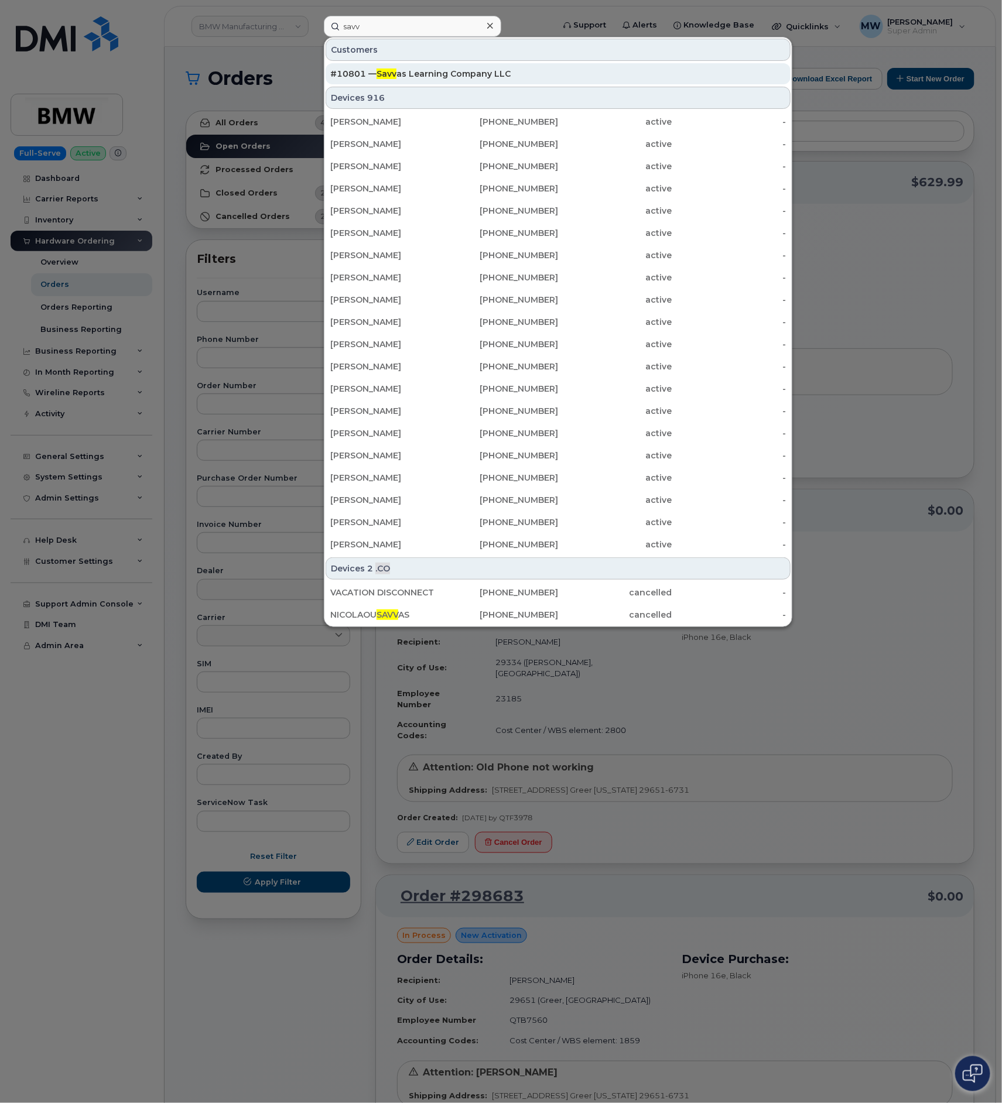
click at [413, 78] on div "#10801 — Savv as Learning Company LLC" at bounding box center [558, 74] width 456 height 12
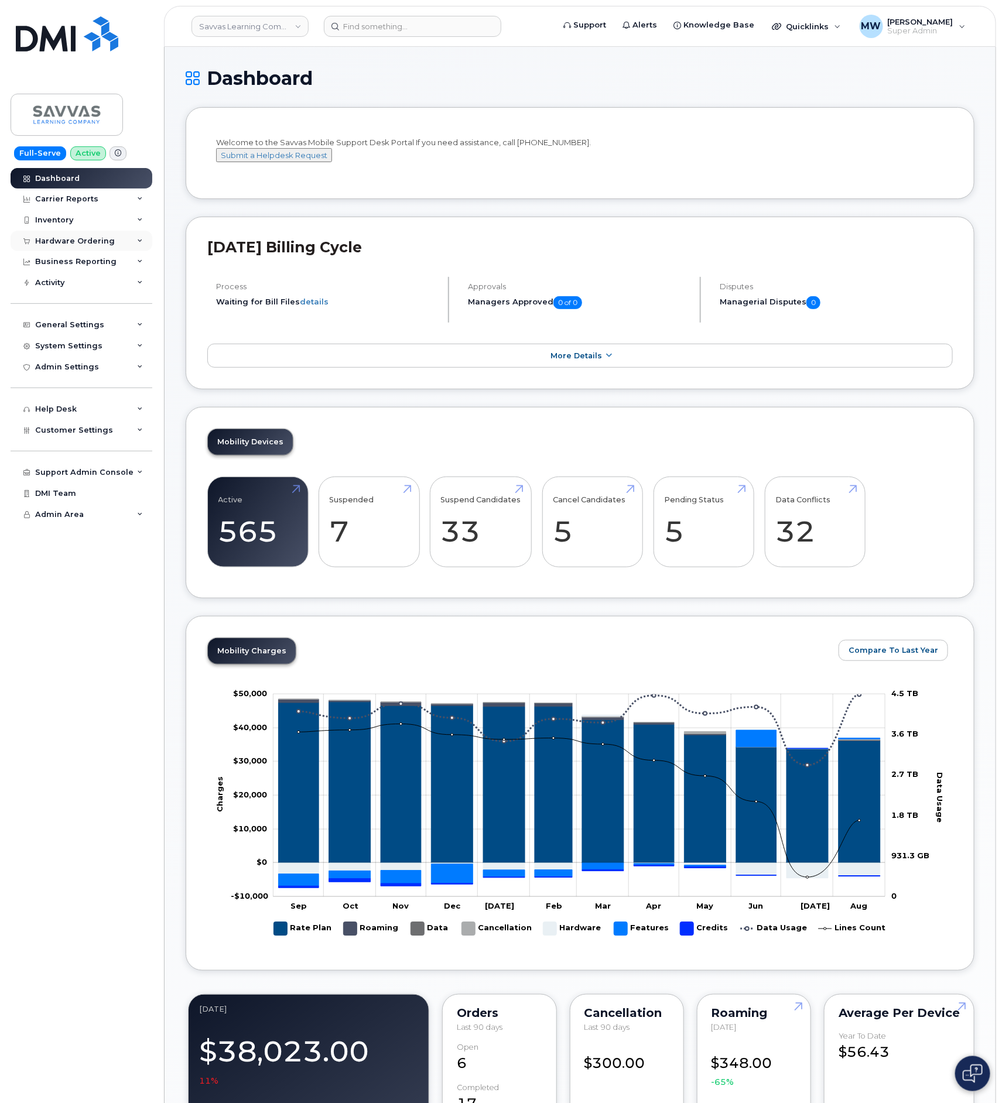
click at [83, 246] on div "Hardware Ordering" at bounding box center [75, 241] width 80 height 9
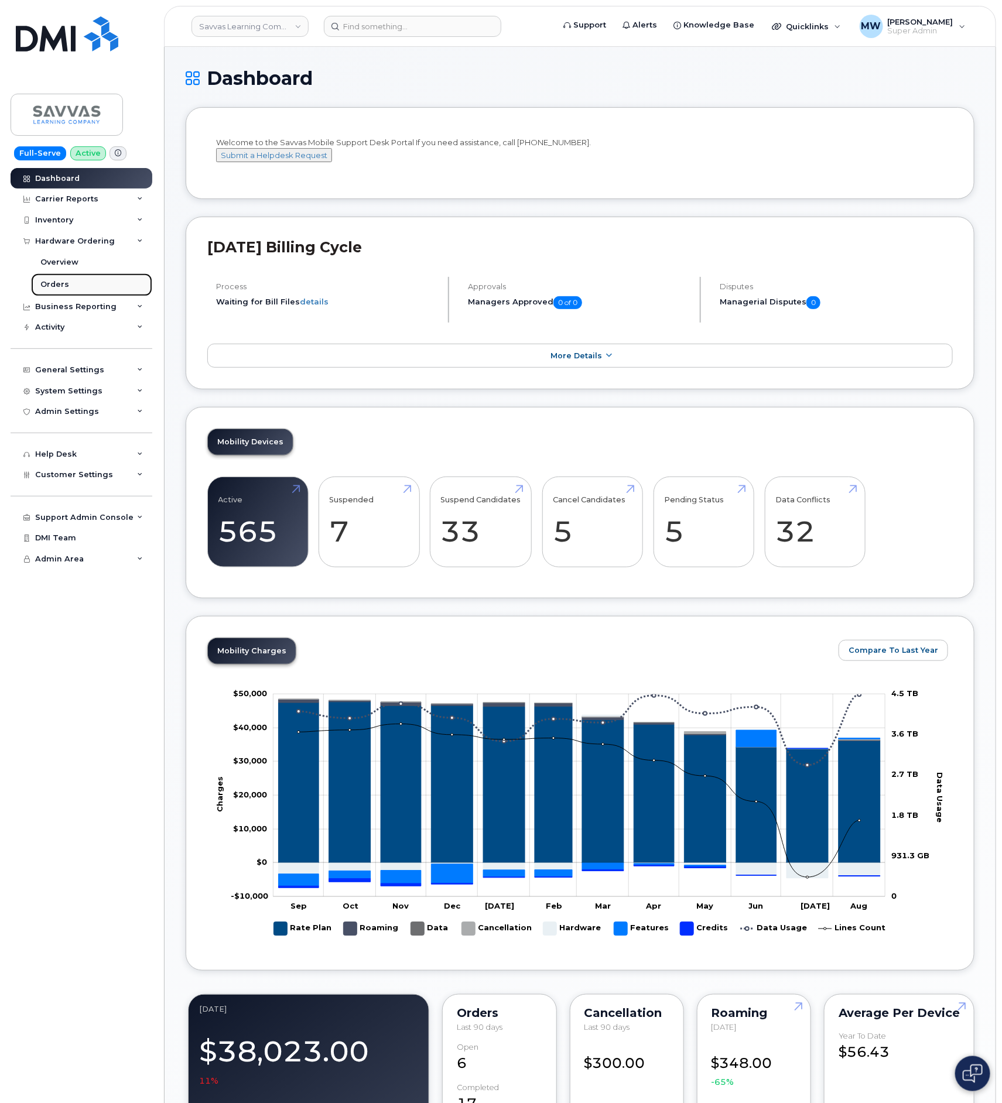
click at [71, 278] on link "Orders" at bounding box center [91, 284] width 121 height 22
